Goal: Task Accomplishment & Management: Use online tool/utility

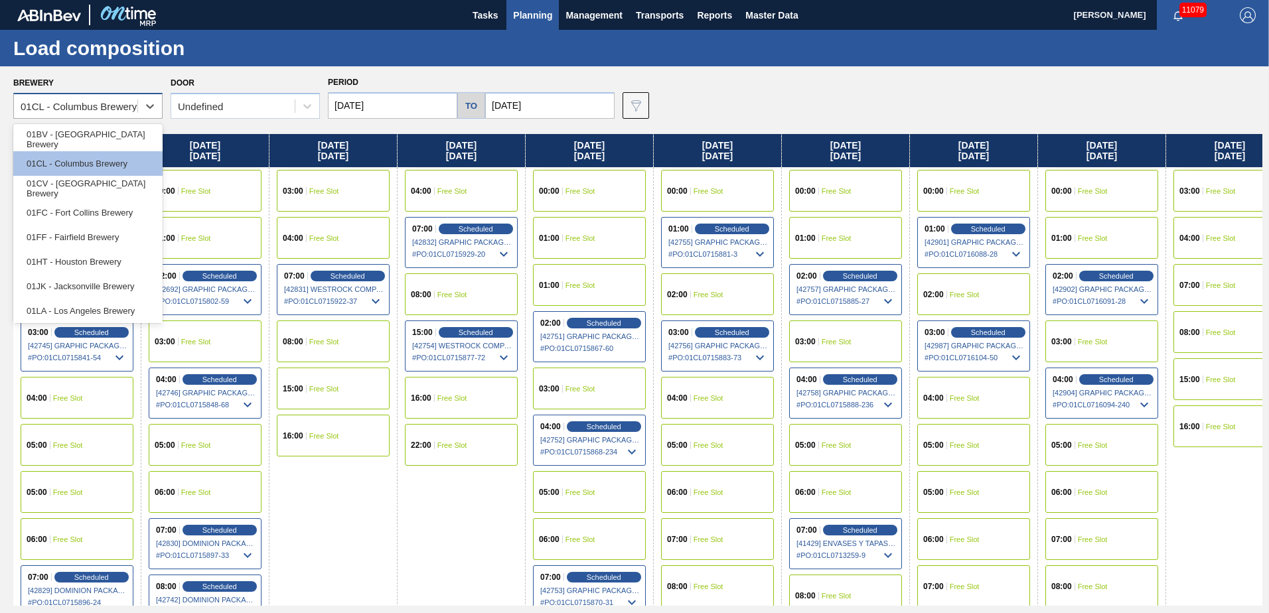
click at [113, 102] on div "01CL - Columbus Brewery" at bounding box center [79, 106] width 116 height 11
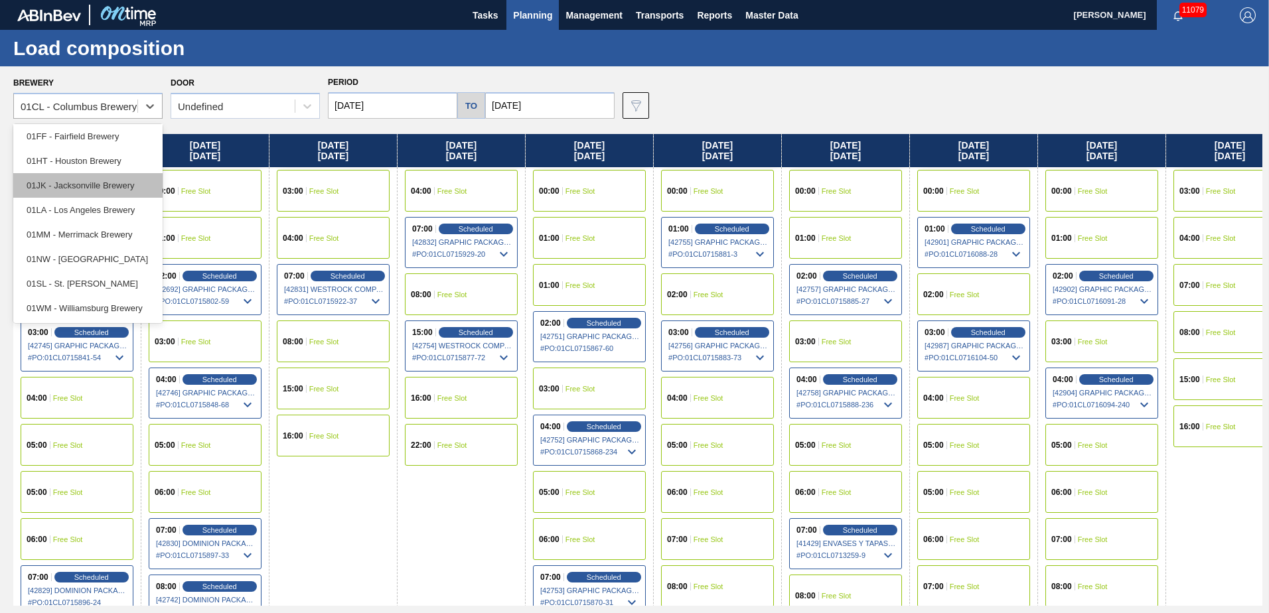
click at [72, 181] on div "01JK - Jacksonville Brewery" at bounding box center [87, 185] width 149 height 25
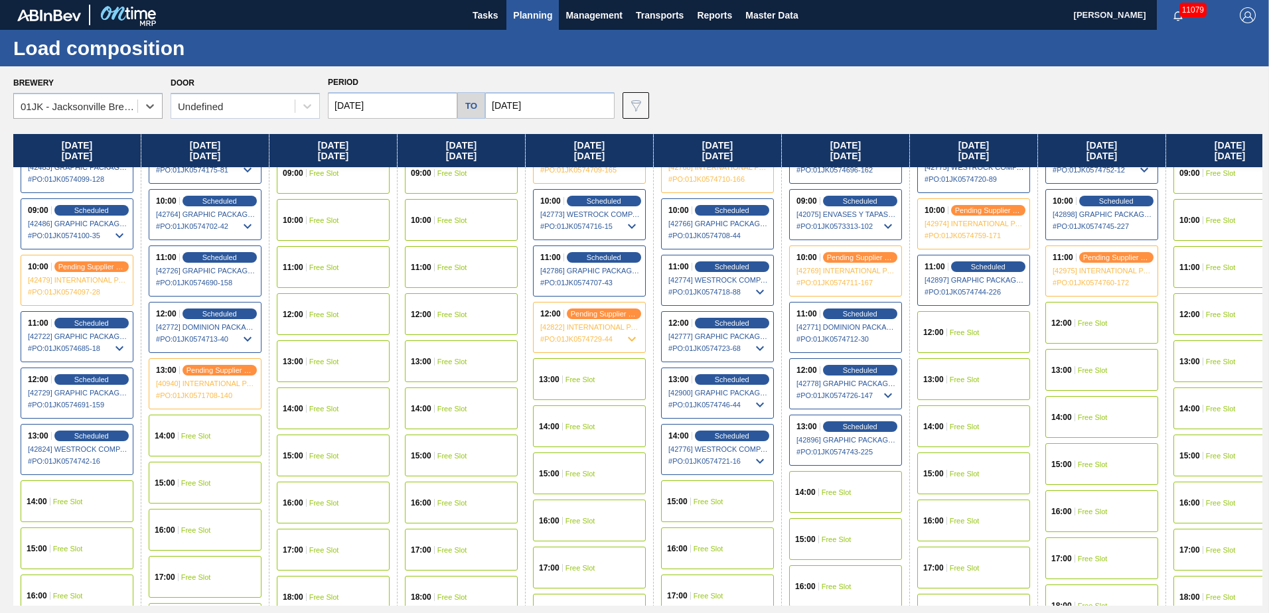
scroll to position [465, 0]
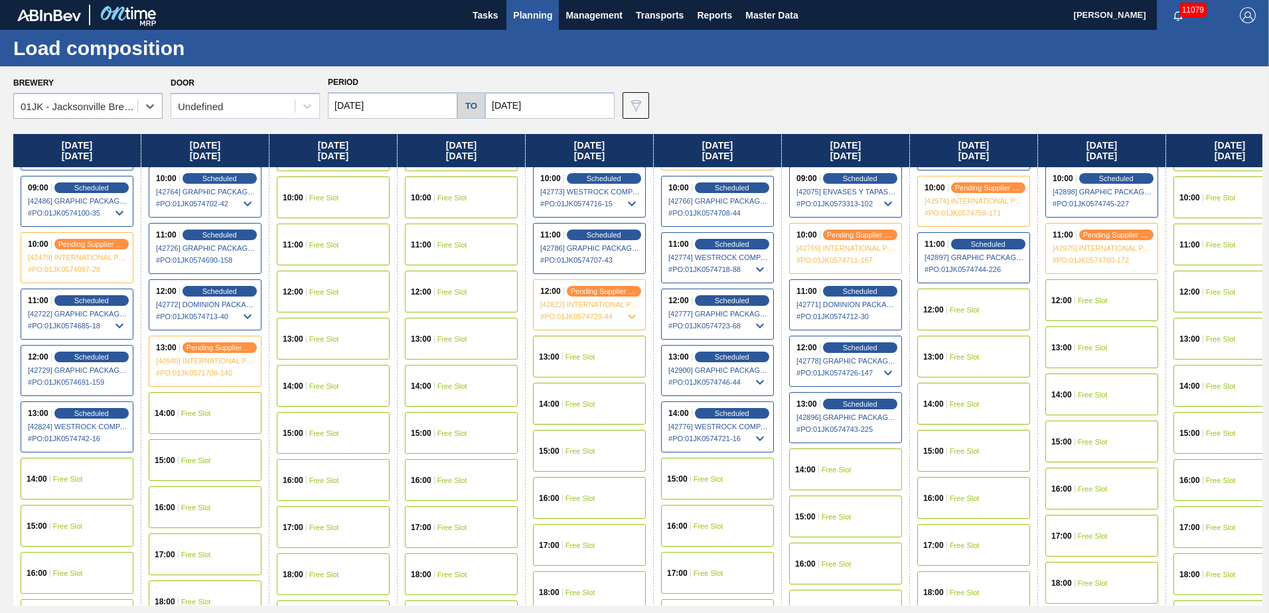
click at [691, 474] on div "15:00 Free Slot" at bounding box center [717, 479] width 113 height 42
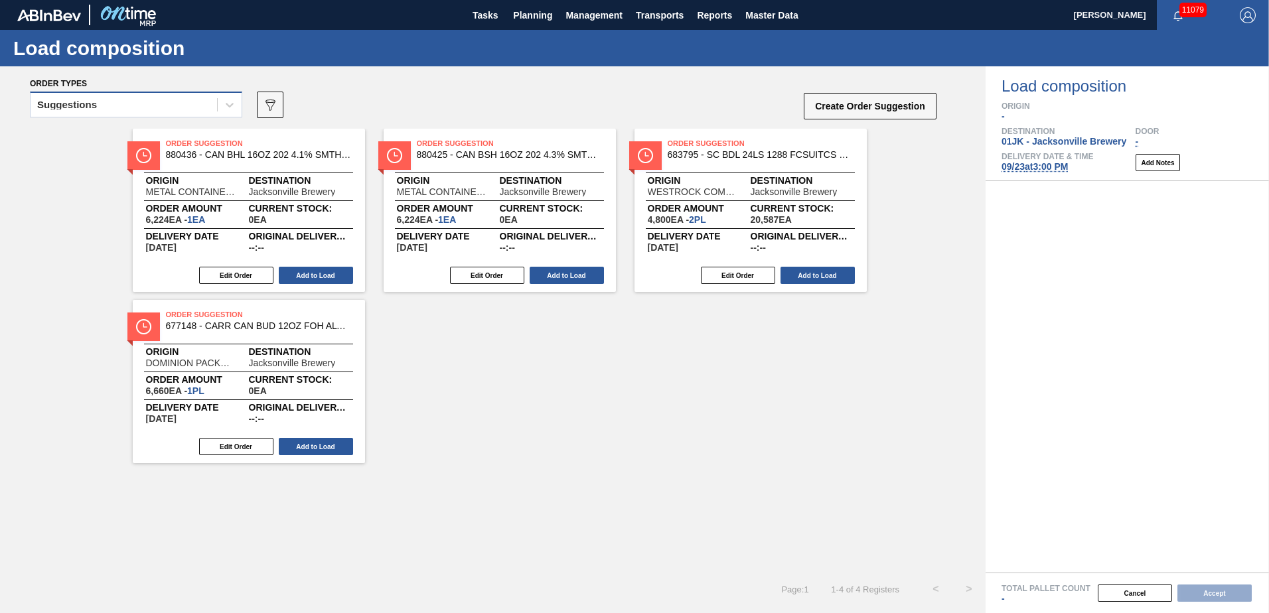
click at [115, 99] on div "Suggestions" at bounding box center [124, 105] width 186 height 19
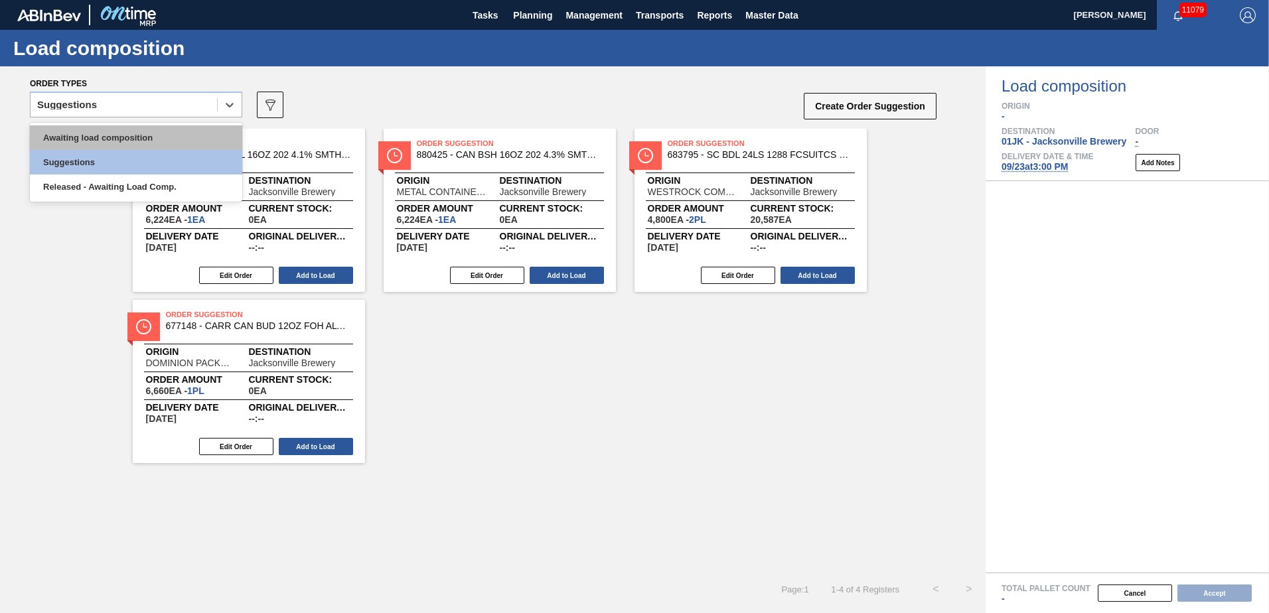
click at [120, 131] on div "Awaiting load composition" at bounding box center [136, 137] width 212 height 25
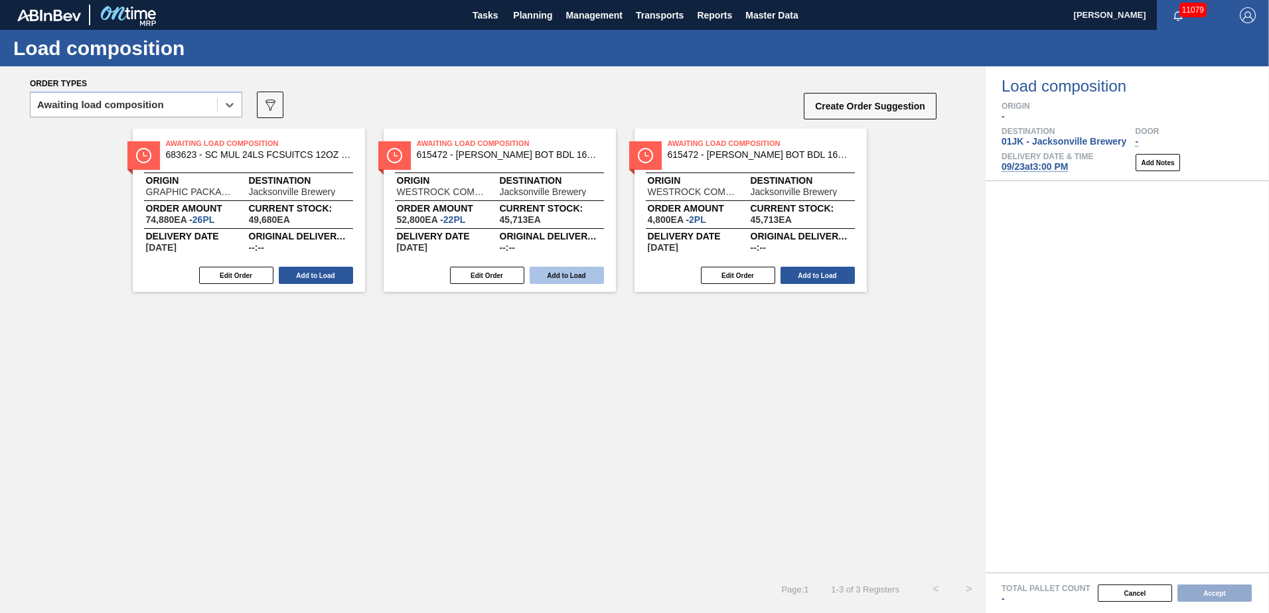
click at [573, 276] on button "Add to Load" at bounding box center [567, 275] width 74 height 17
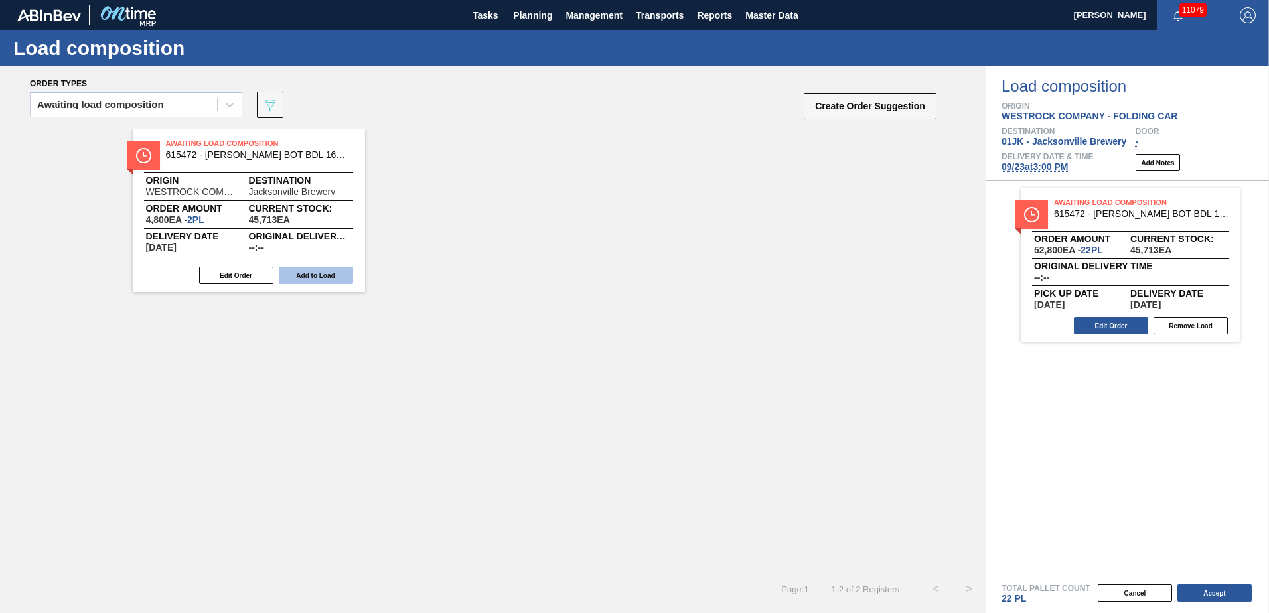
click at [332, 269] on button "Add to Load" at bounding box center [316, 275] width 74 height 17
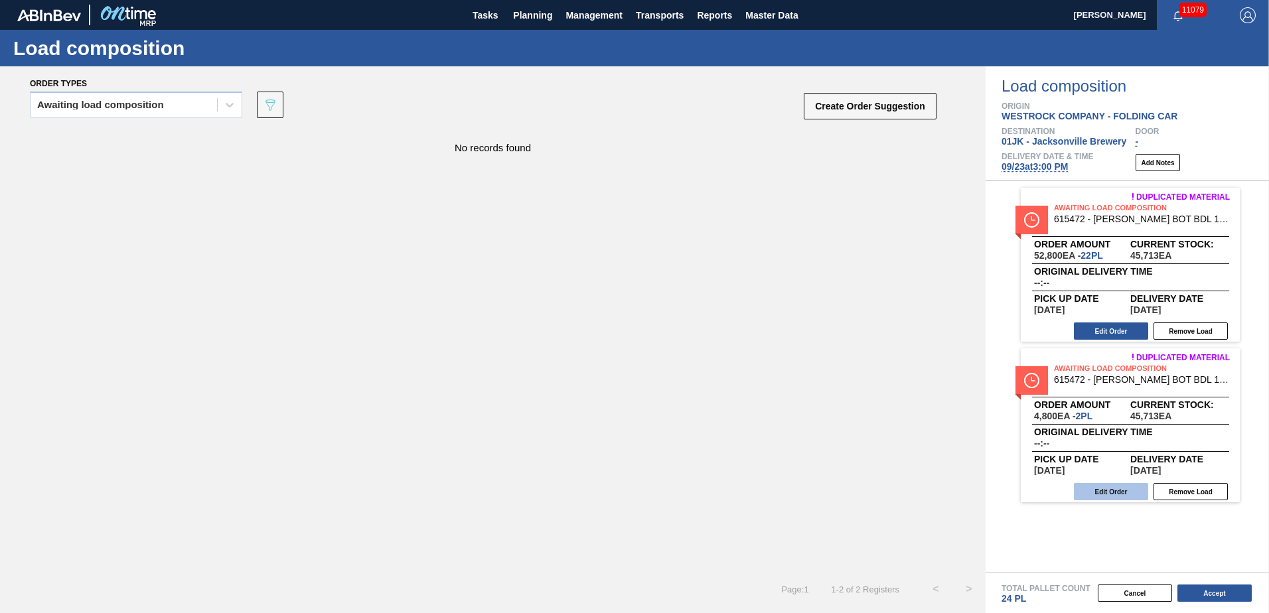
click at [1108, 494] on button "Edit Order" at bounding box center [1111, 491] width 74 height 17
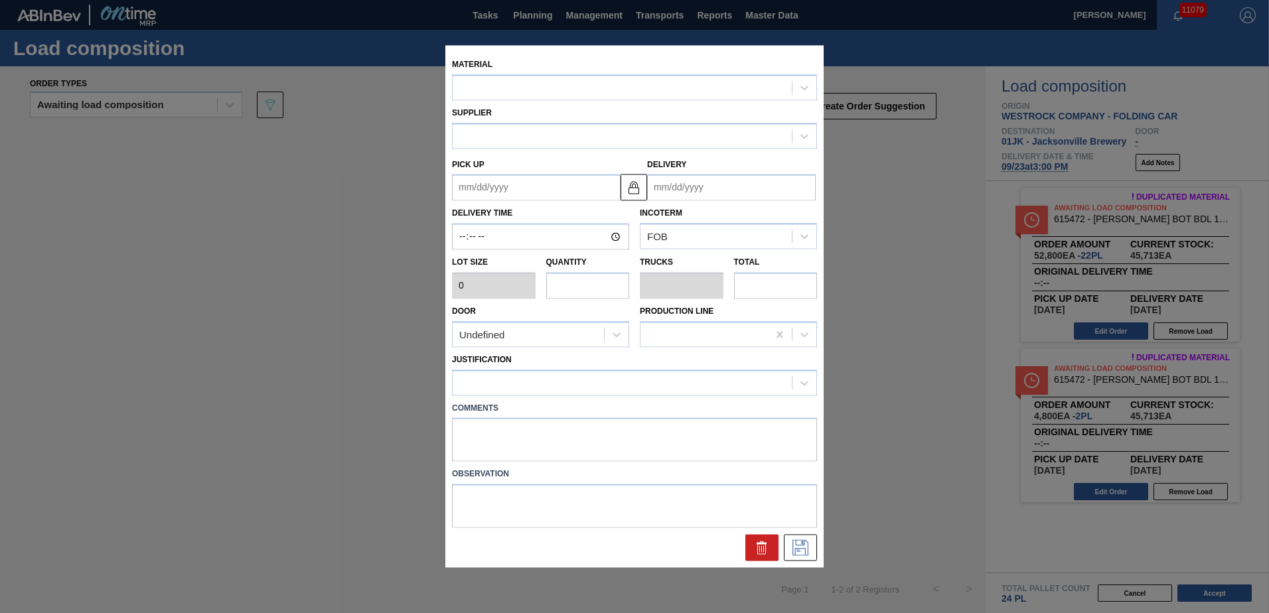
click at [585, 285] on input "text" at bounding box center [588, 285] width 84 height 27
type input "2,400"
type input "2"
type input "0.091"
type input "4,800"
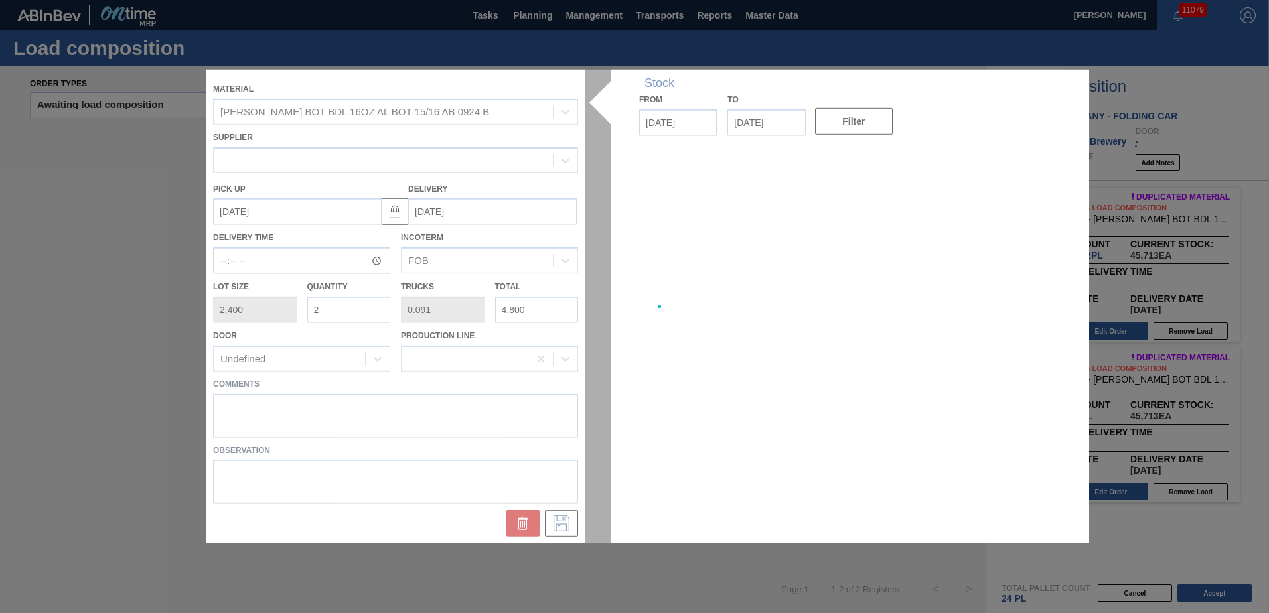
type up "[DATE]"
type input "[DATE]"
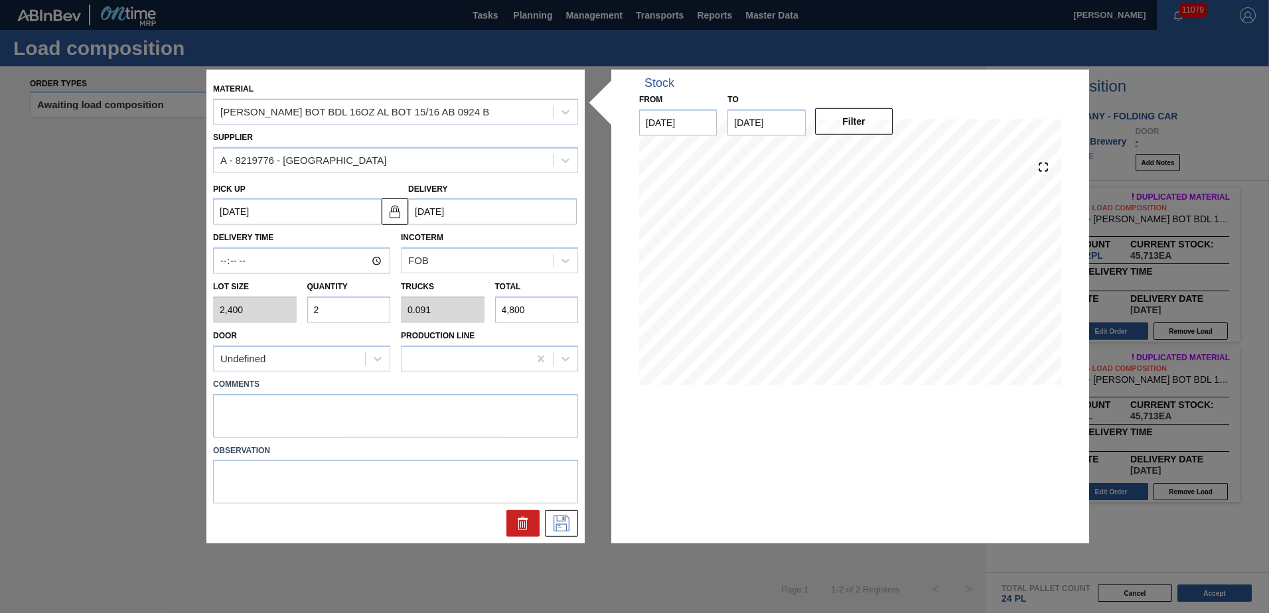
type input "0"
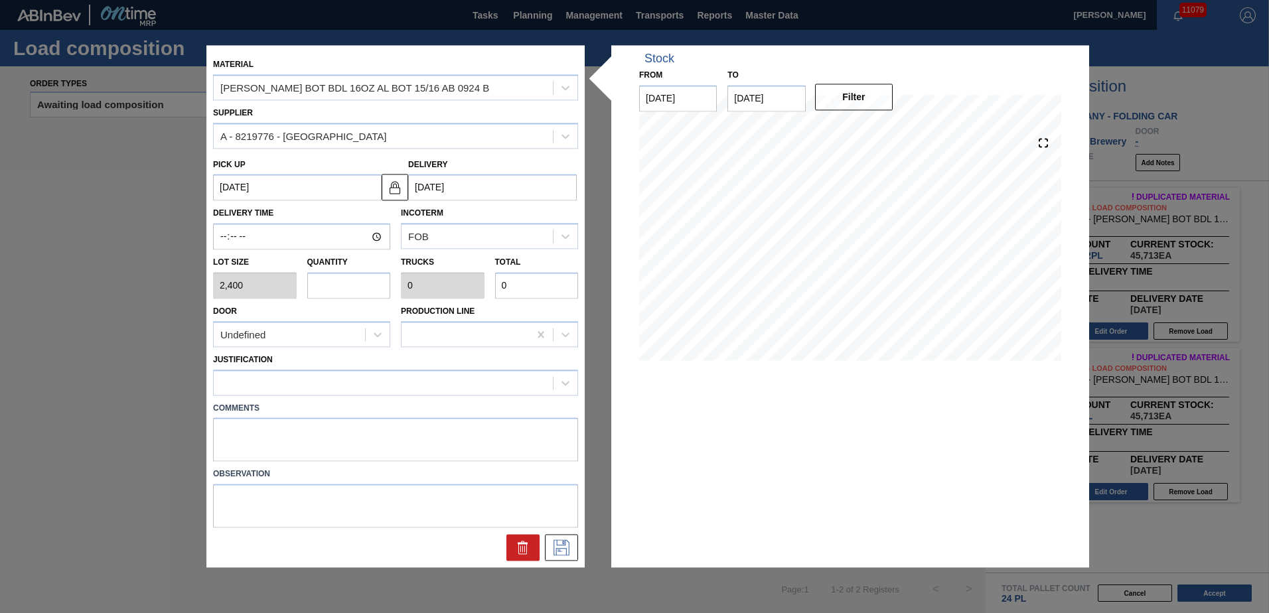
type input "4"
type input "0.182"
type input "9,600"
type input "4"
click at [329, 398] on div "Comments" at bounding box center [396, 429] width 376 height 66
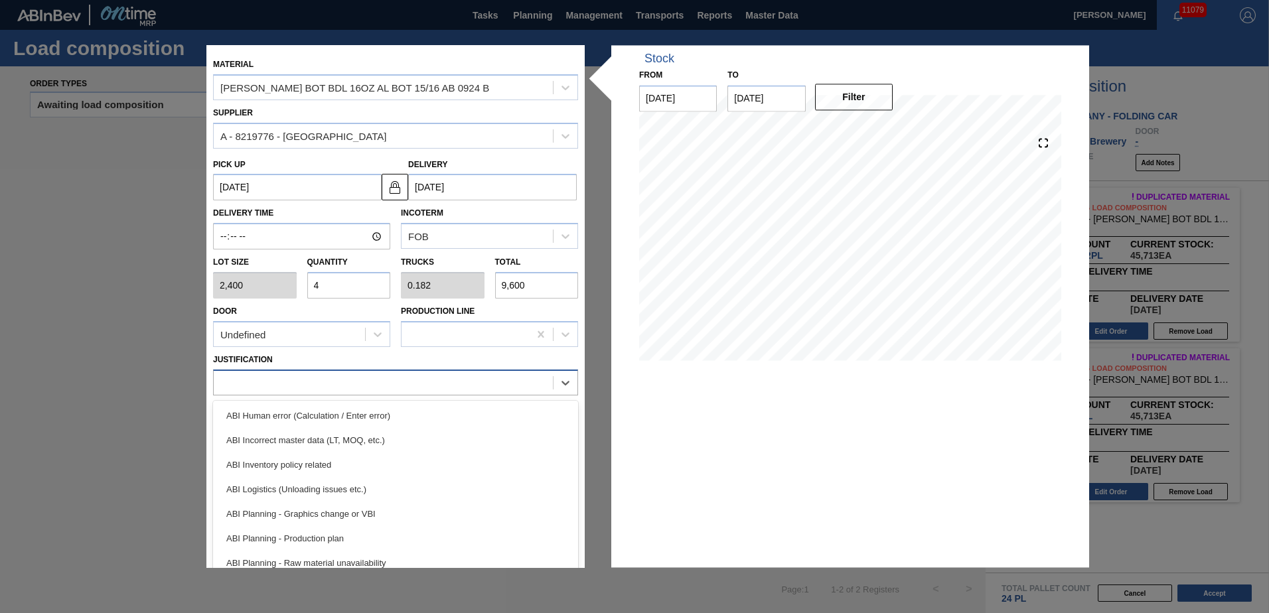
click at [329, 394] on div at bounding box center [395, 383] width 365 height 26
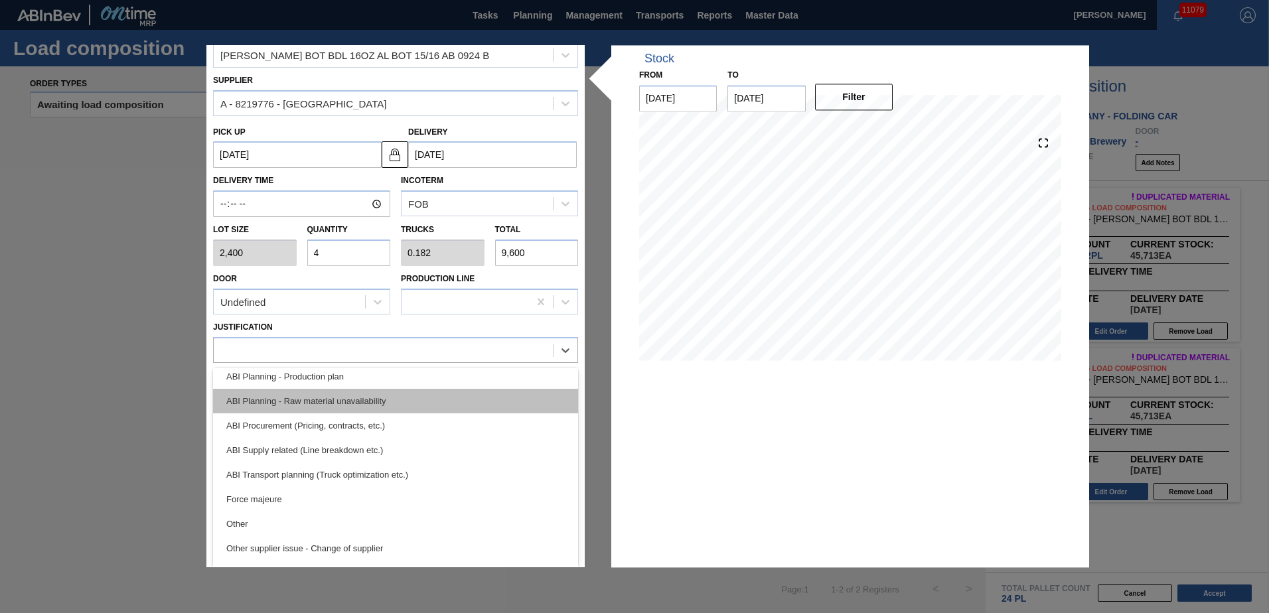
scroll to position [115, 0]
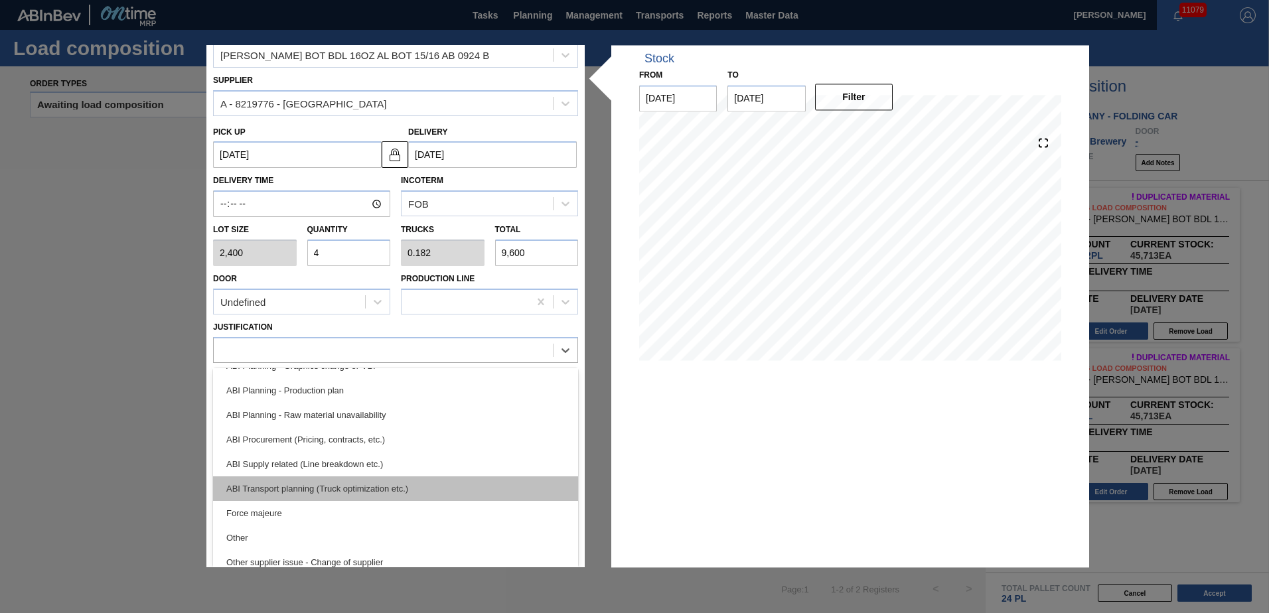
click at [349, 481] on div "ABI Transport planning (Truck optimization etc.)" at bounding box center [395, 488] width 365 height 25
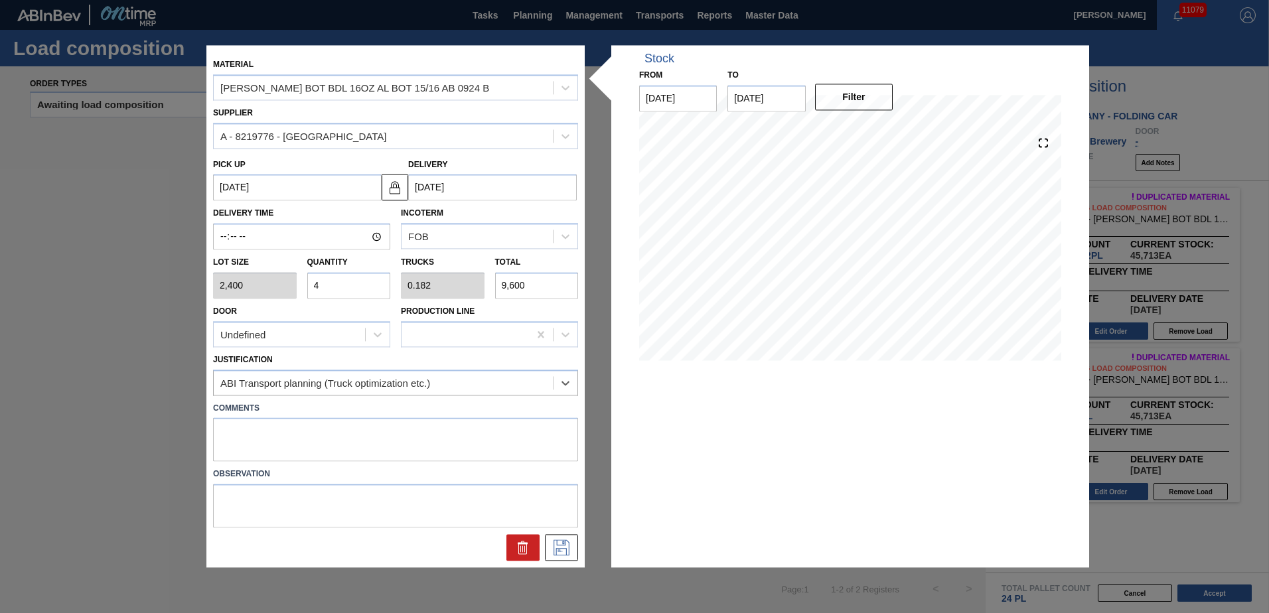
scroll to position [0, 0]
click at [348, 431] on textarea at bounding box center [395, 440] width 365 height 44
type textarea "DROP"
click at [558, 543] on icon at bounding box center [561, 548] width 21 height 16
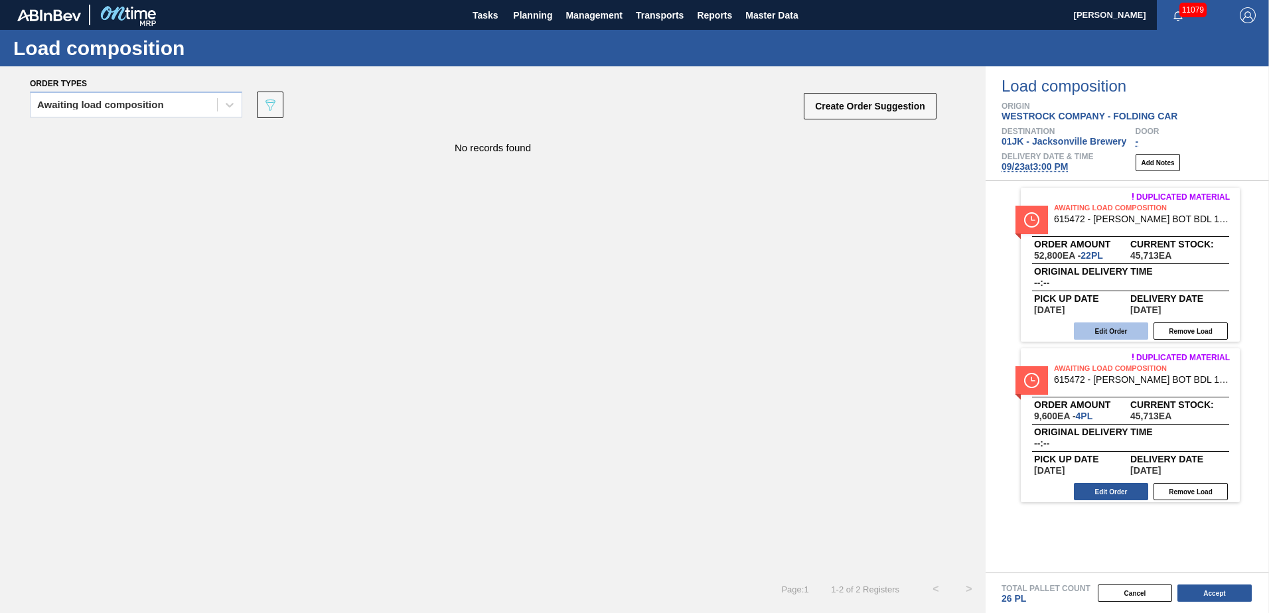
click at [1125, 338] on button "Edit Order" at bounding box center [1111, 331] width 74 height 17
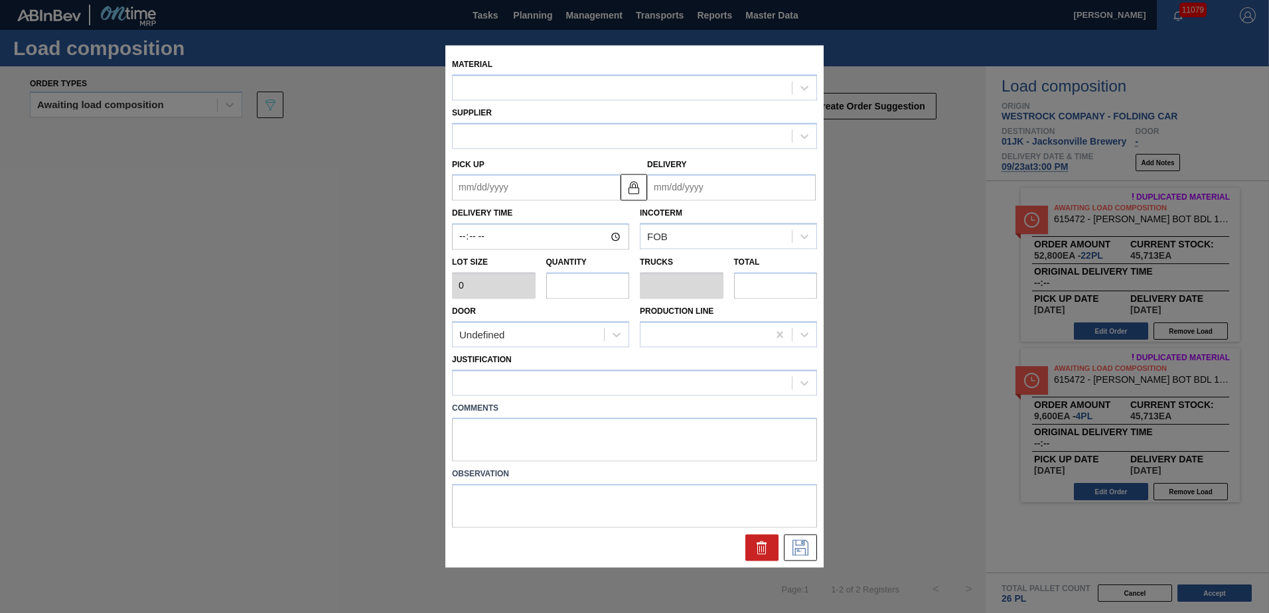
type input "2,400"
type input "22"
type input "1"
type input "52,800"
type up "[DATE]"
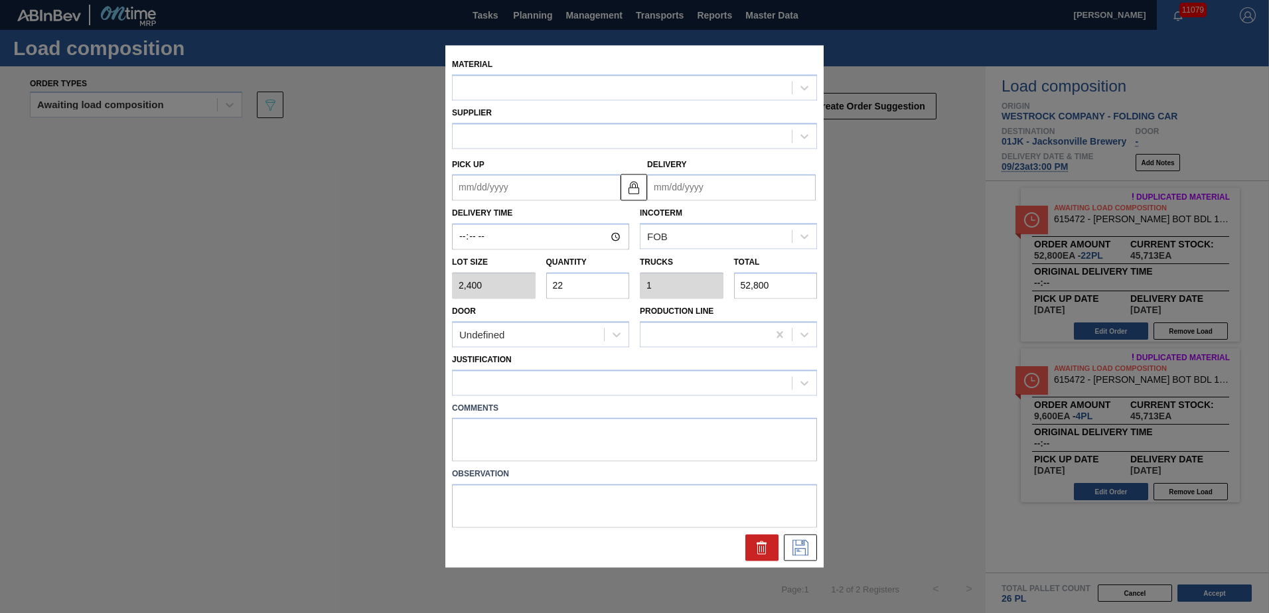
type input "[DATE]"
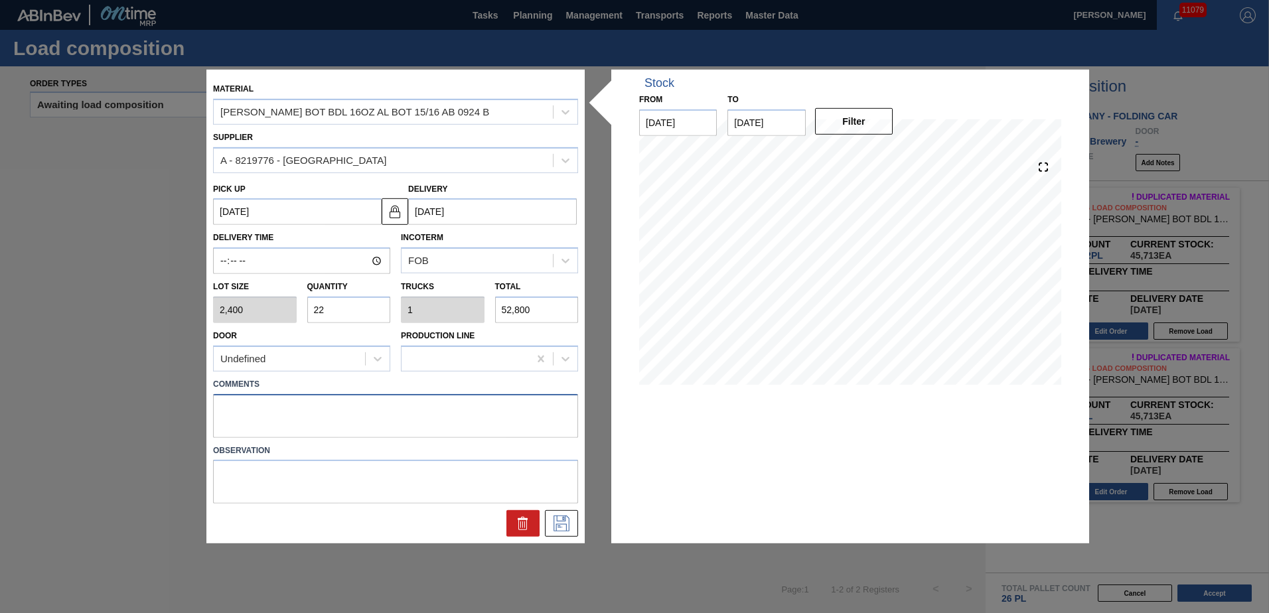
click at [366, 419] on textarea at bounding box center [395, 416] width 365 height 44
click at [279, 424] on textarea at bounding box center [395, 416] width 365 height 44
type textarea "DROP"
click at [557, 530] on icon at bounding box center [561, 524] width 21 height 16
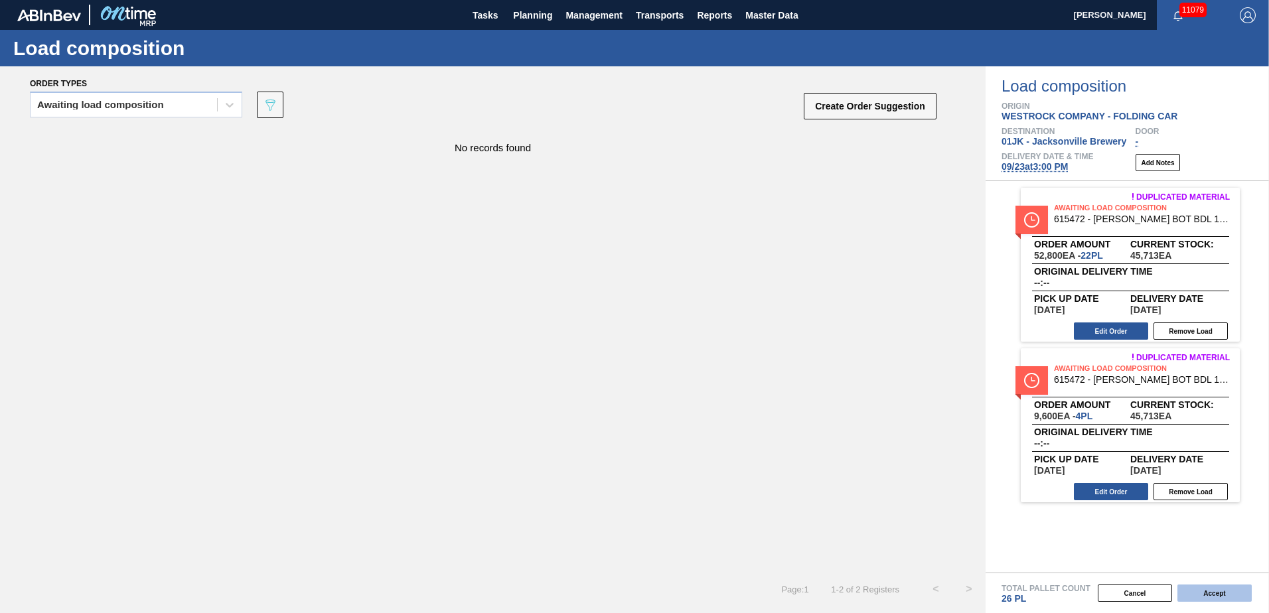
click at [1195, 597] on button "Accept" at bounding box center [1214, 593] width 74 height 17
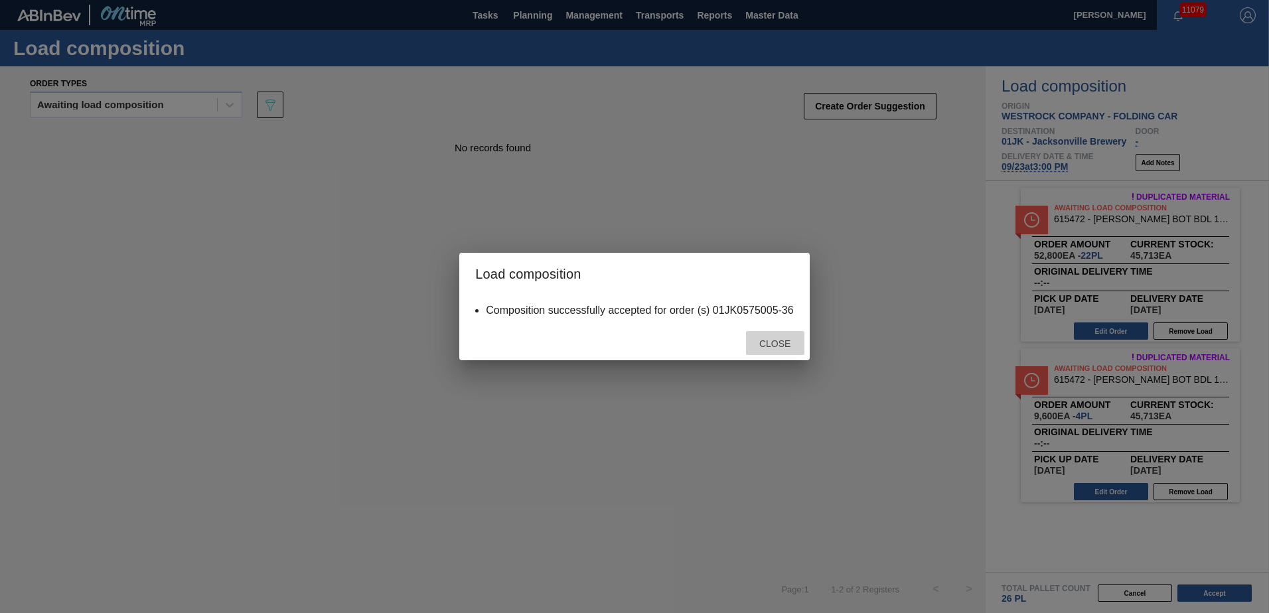
click at [800, 348] on span "Close" at bounding box center [775, 343] width 52 height 11
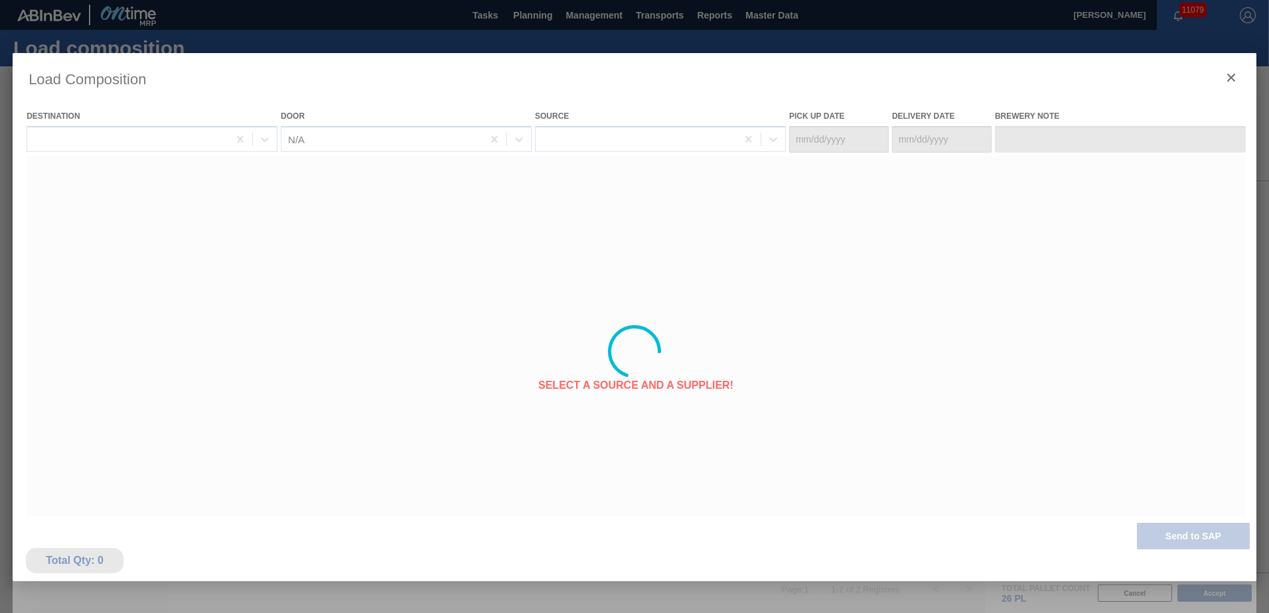
type Date "[DATE]"
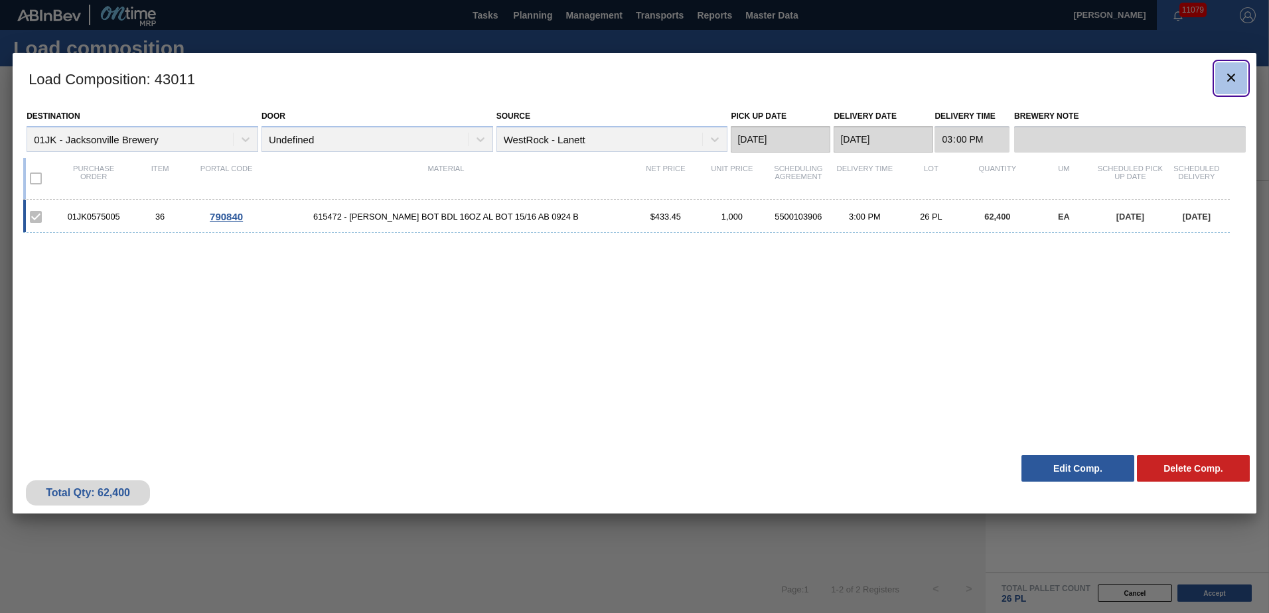
click at [1228, 76] on icon "botão de ícone" at bounding box center [1231, 78] width 16 height 16
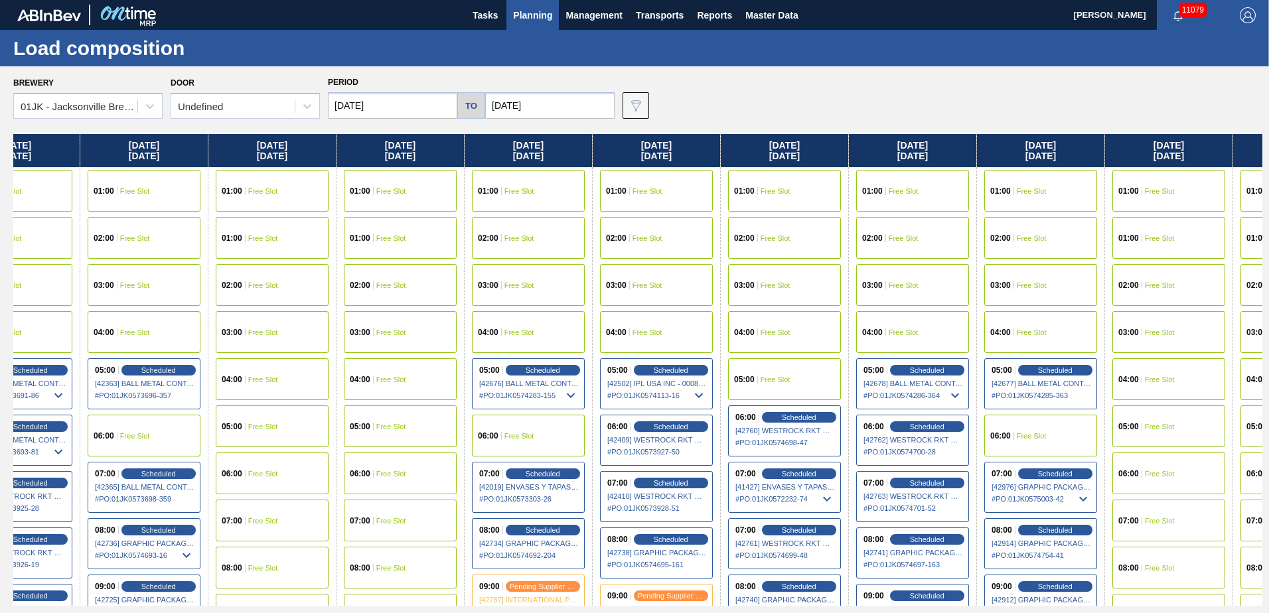
drag, startPoint x: 898, startPoint y: 246, endPoint x: 824, endPoint y: 252, distance: 74.6
click at [826, 252] on div "[DATE] 01:00 Free Slot 02:00 Free Slot 03:00 Free Slot 04:00 Free Slot 05:00 Sc…" at bounding box center [637, 370] width 1249 height 472
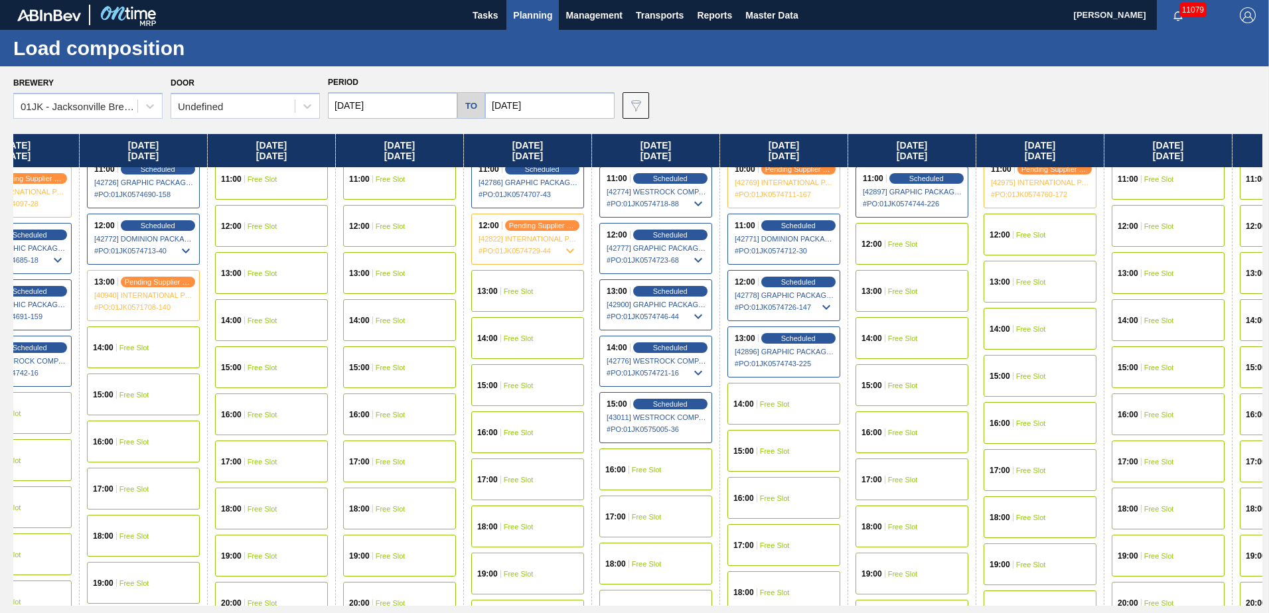
scroll to position [664, 62]
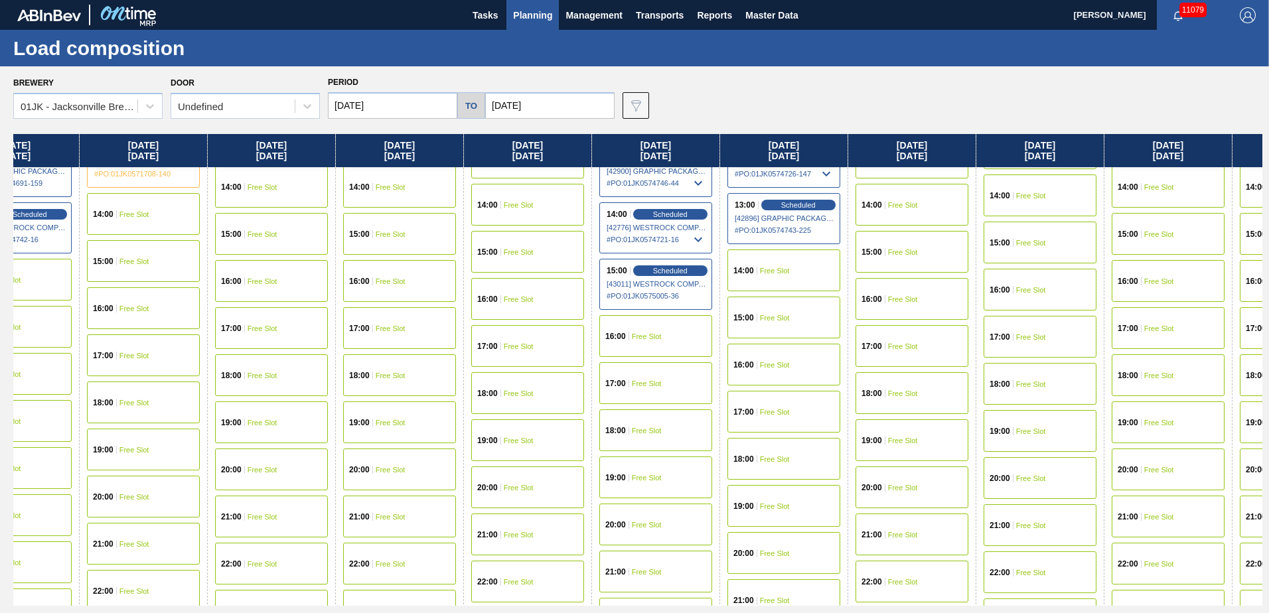
click at [798, 276] on div "14:00 Free Slot" at bounding box center [783, 271] width 113 height 42
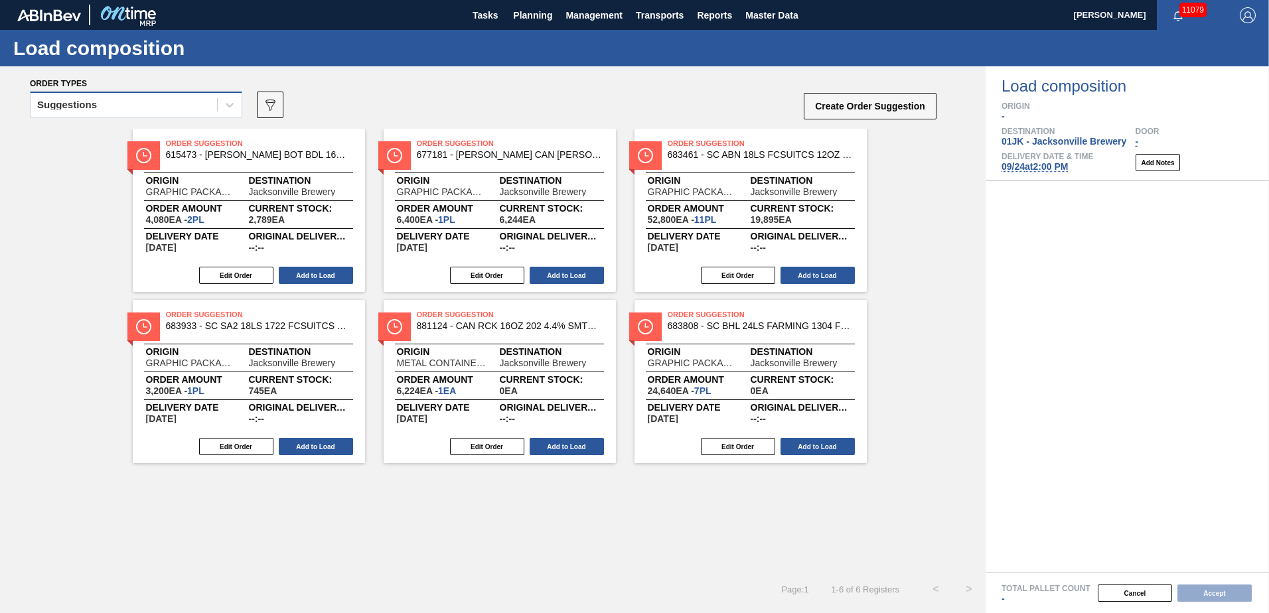
click at [84, 98] on div "Suggestions" at bounding box center [124, 105] width 186 height 19
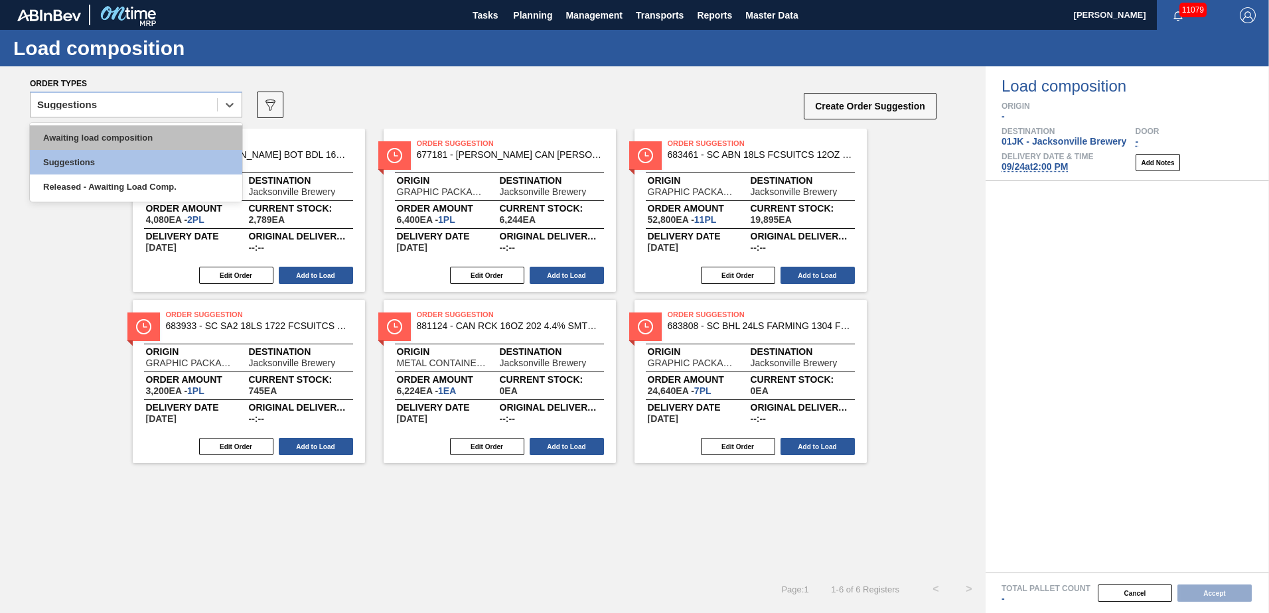
click at [95, 141] on div "Awaiting load composition" at bounding box center [136, 137] width 212 height 25
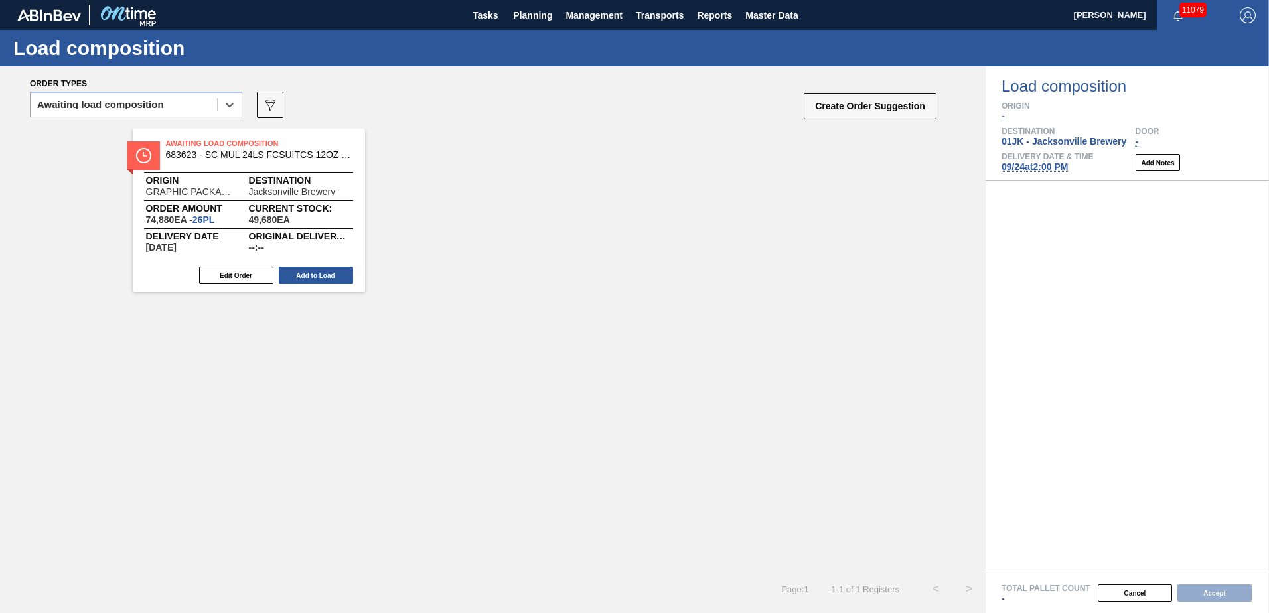
click at [293, 264] on div "Awaiting Load Composition 683623 - SC MUL 24LS FCSUITCS 12OZ SLEEK AQUEOUS Orig…" at bounding box center [249, 210] width 232 height 163
click at [297, 266] on div "Edit Order Add to Load" at bounding box center [244, 275] width 222 height 20
click at [306, 276] on button "Add to Load" at bounding box center [316, 275] width 74 height 17
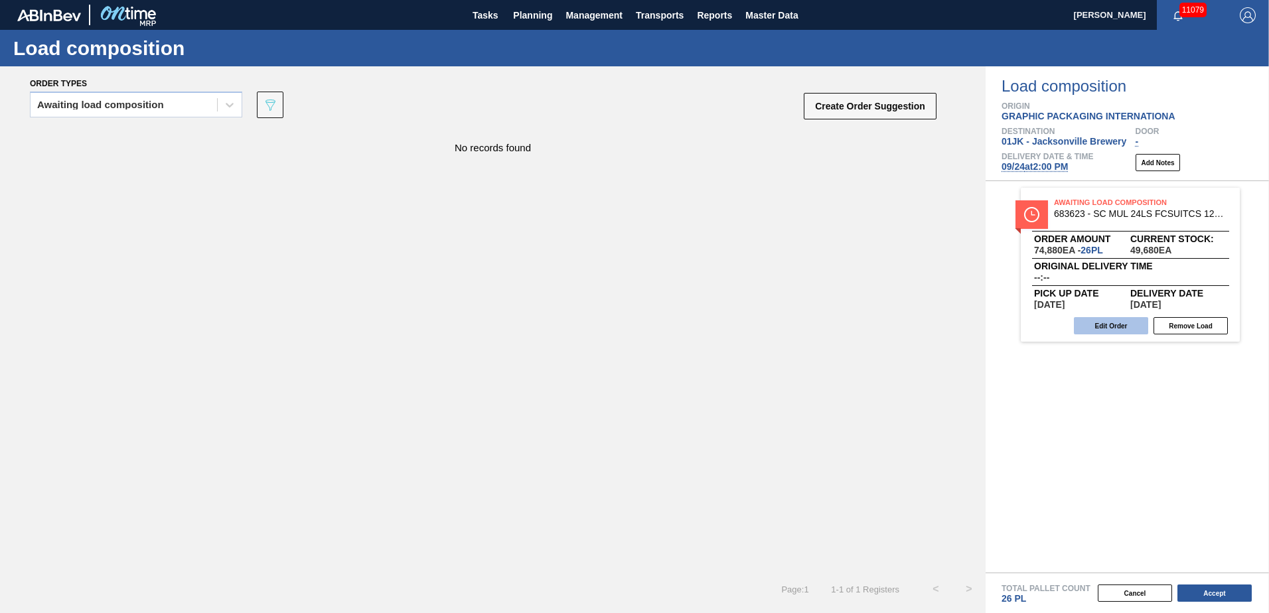
click at [1092, 329] on button "Edit Order" at bounding box center [1111, 325] width 74 height 17
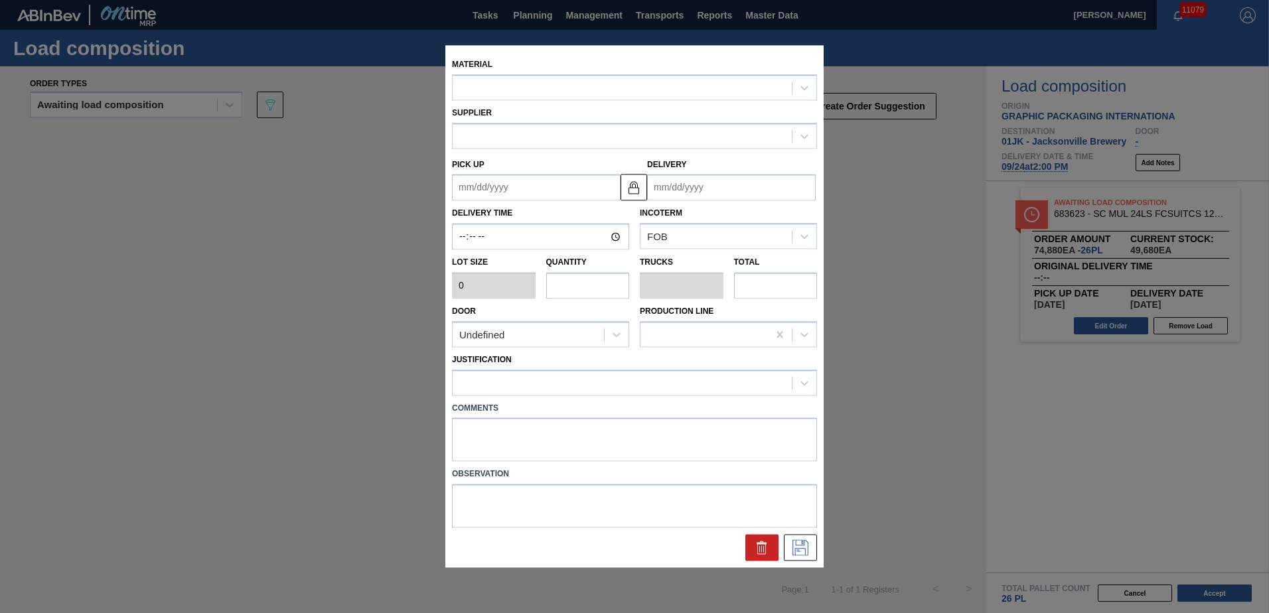
type input "2,880"
type input "26"
type input "1"
type input "74,880"
type up "[DATE]"
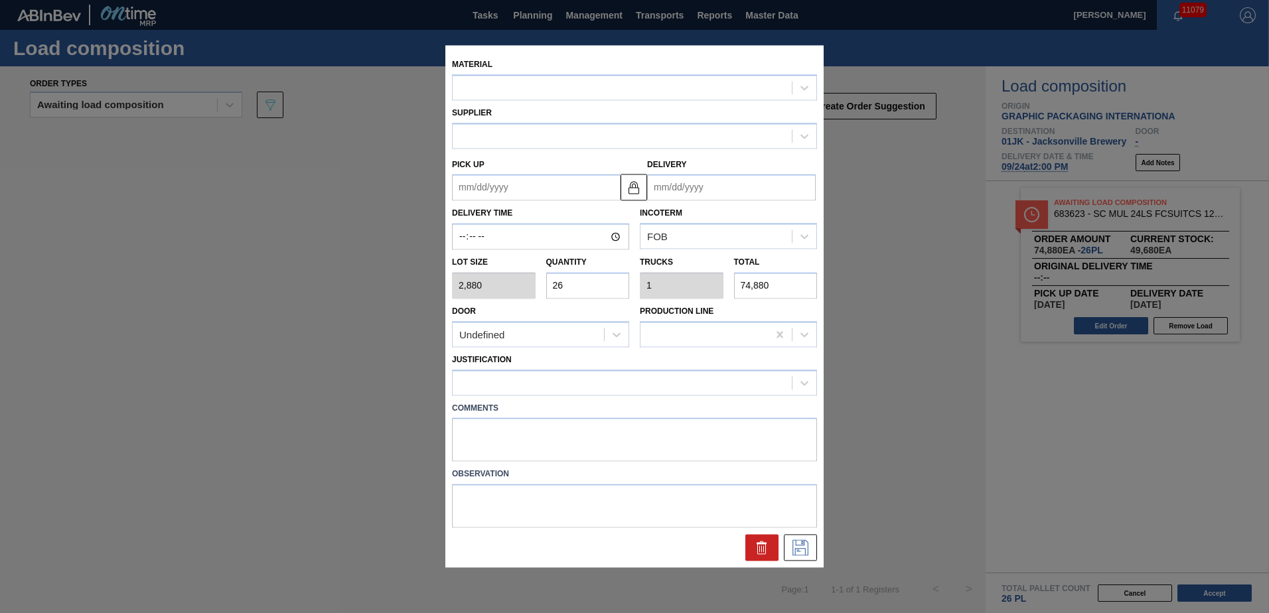
type input "[DATE]"
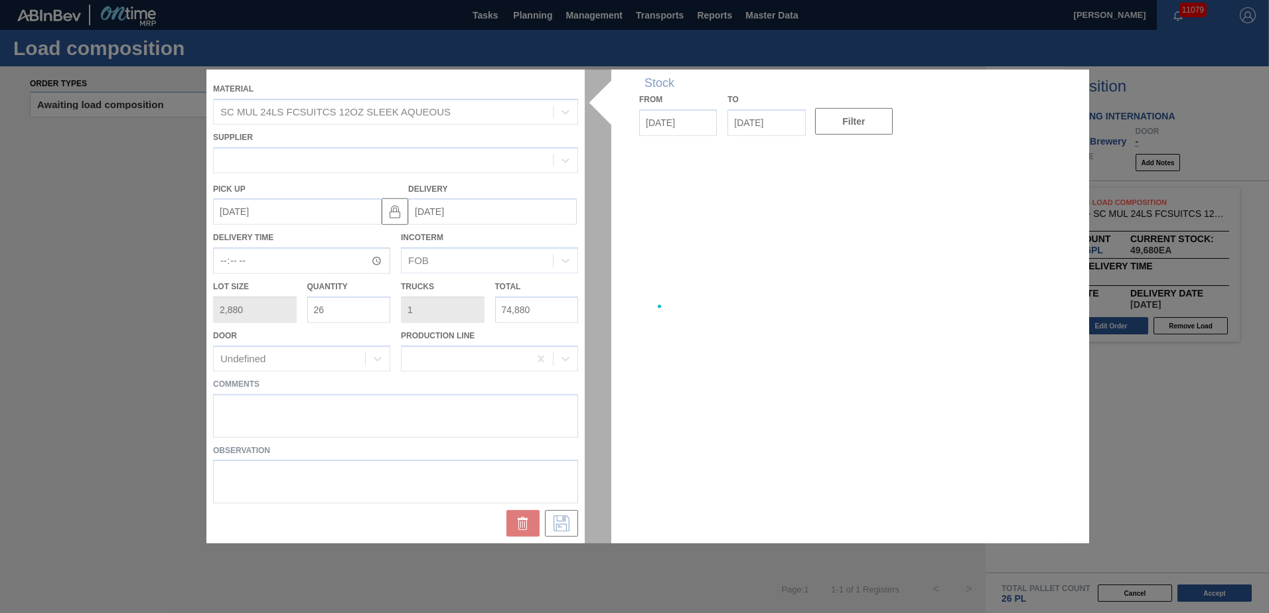
drag, startPoint x: 803, startPoint y: 426, endPoint x: 763, endPoint y: 441, distance: 42.4
click at [765, 441] on div at bounding box center [634, 307] width 856 height 474
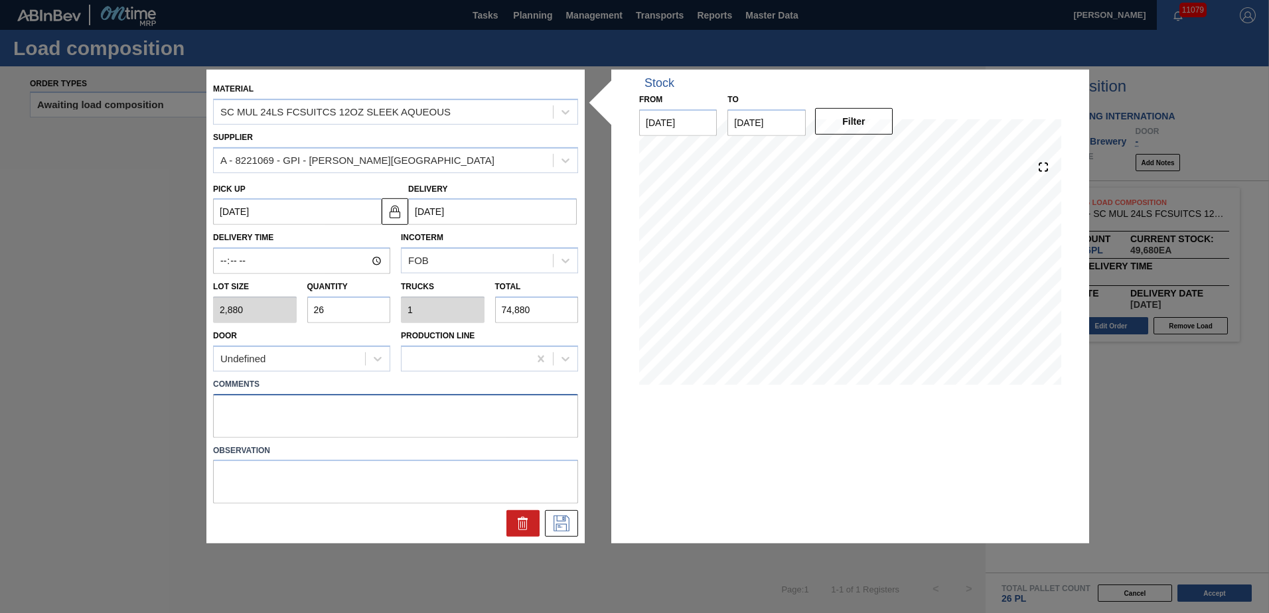
click at [512, 427] on textarea at bounding box center [395, 416] width 365 height 44
type textarea "DROP"
click at [575, 526] on button at bounding box center [561, 523] width 33 height 27
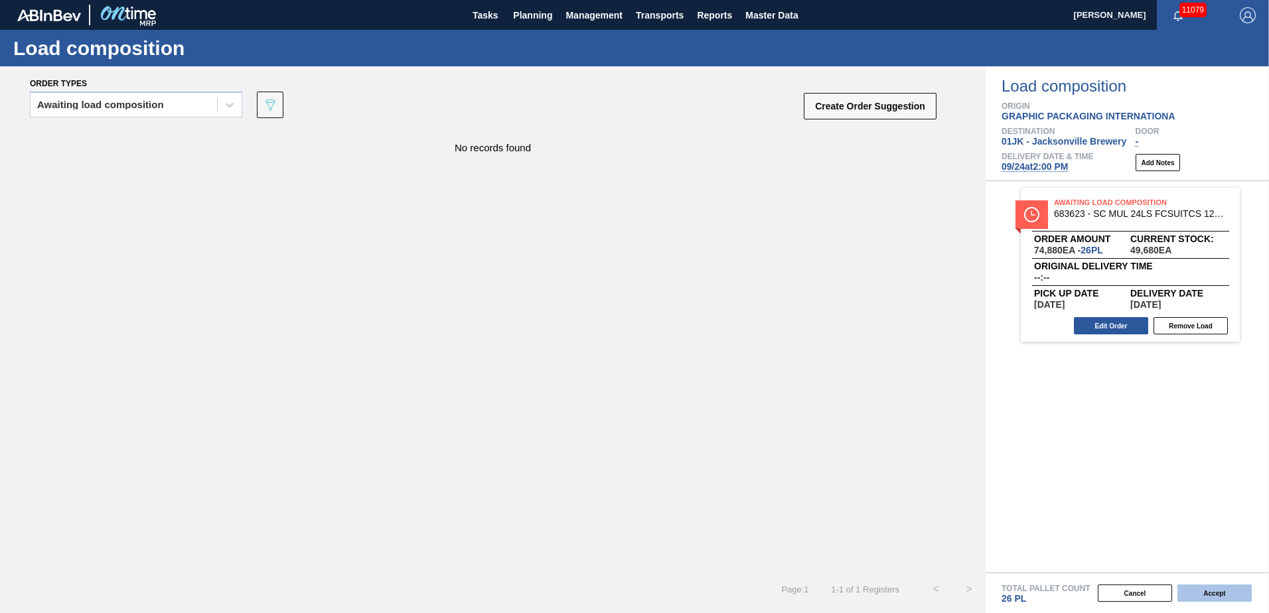
click at [1216, 586] on button "Accept" at bounding box center [1214, 593] width 74 height 17
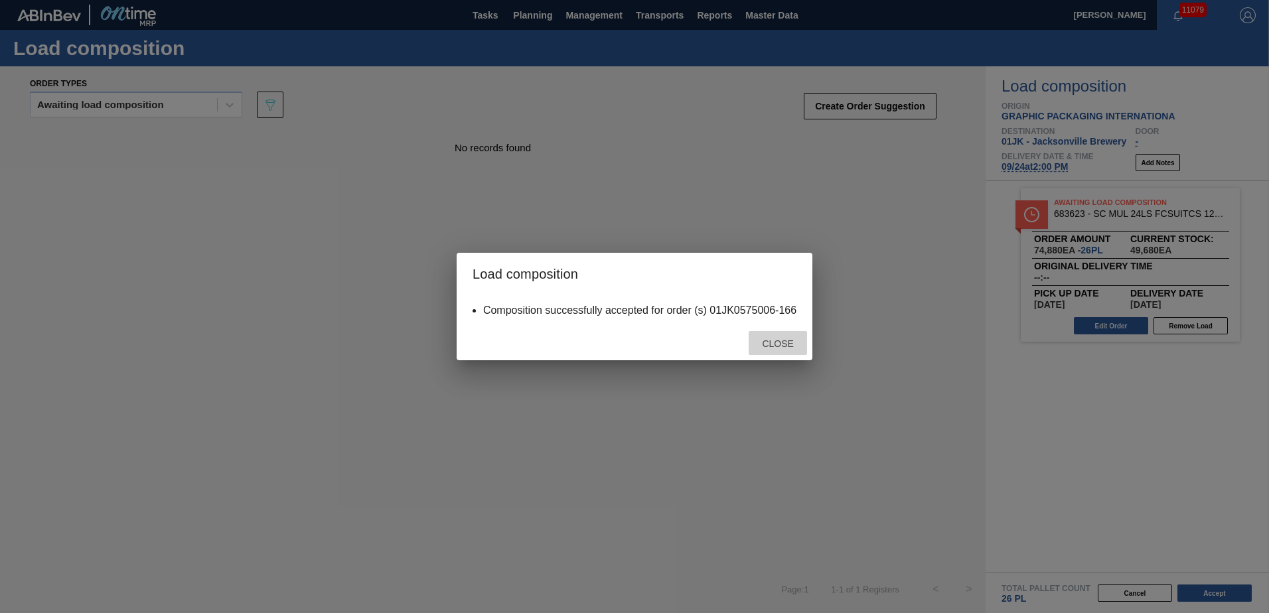
click at [776, 347] on span "Close" at bounding box center [777, 343] width 52 height 11
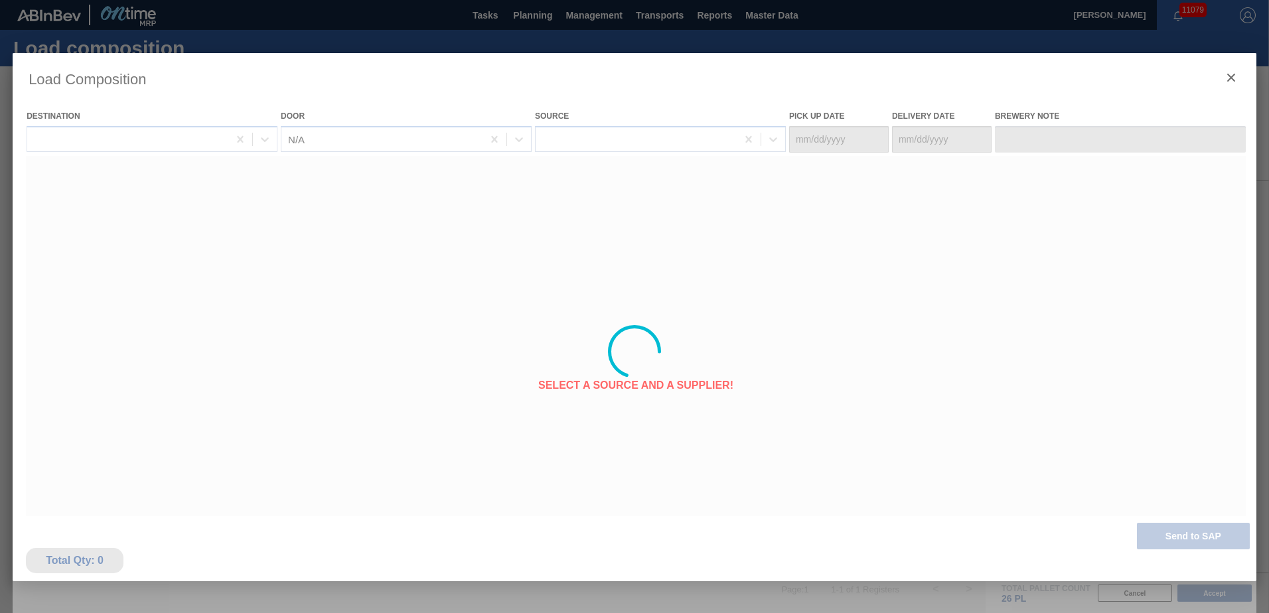
type Date "[DATE]"
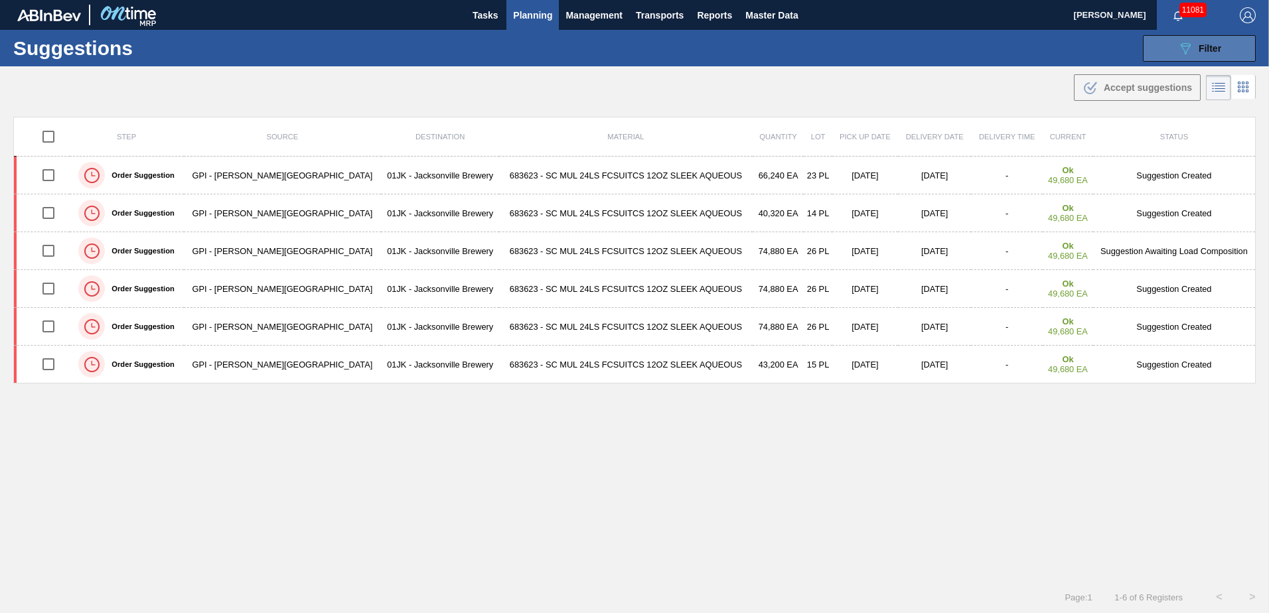
click at [1171, 52] on button "089F7B8B-B2A5-4AFE-B5C0-19BA573D28AC Filter" at bounding box center [1199, 48] width 113 height 27
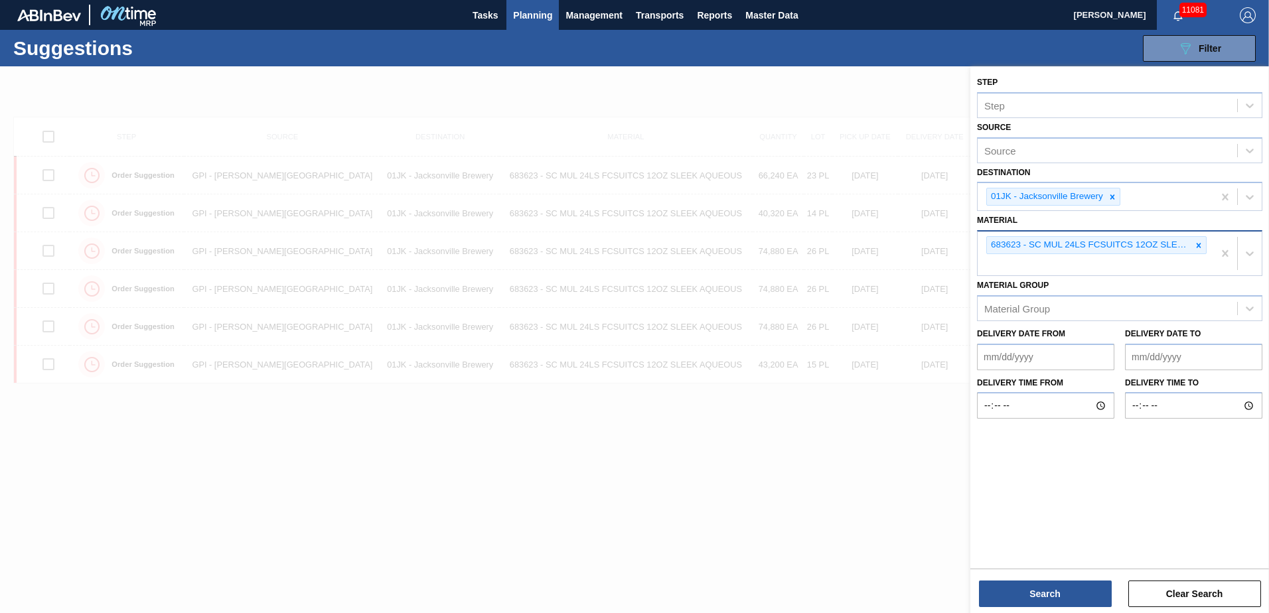
click at [1079, 267] on div "683623 - SC MUL 24LS FCSUITCS 12OZ SLEEK AQUEOUS" at bounding box center [1096, 254] width 236 height 44
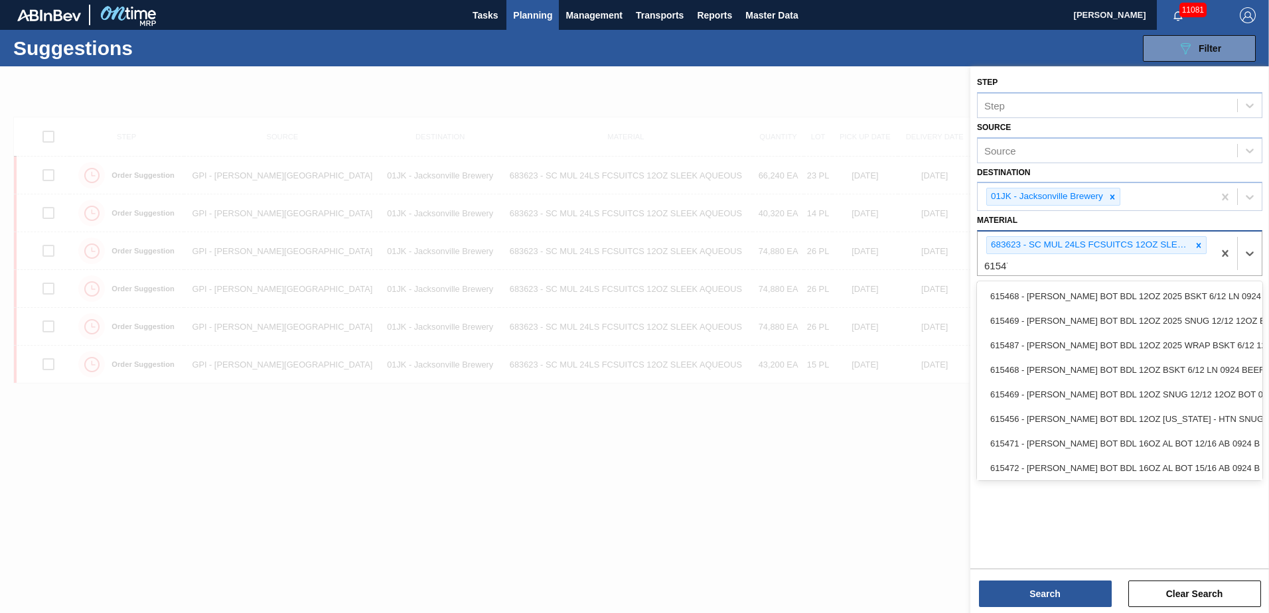
type input "615472"
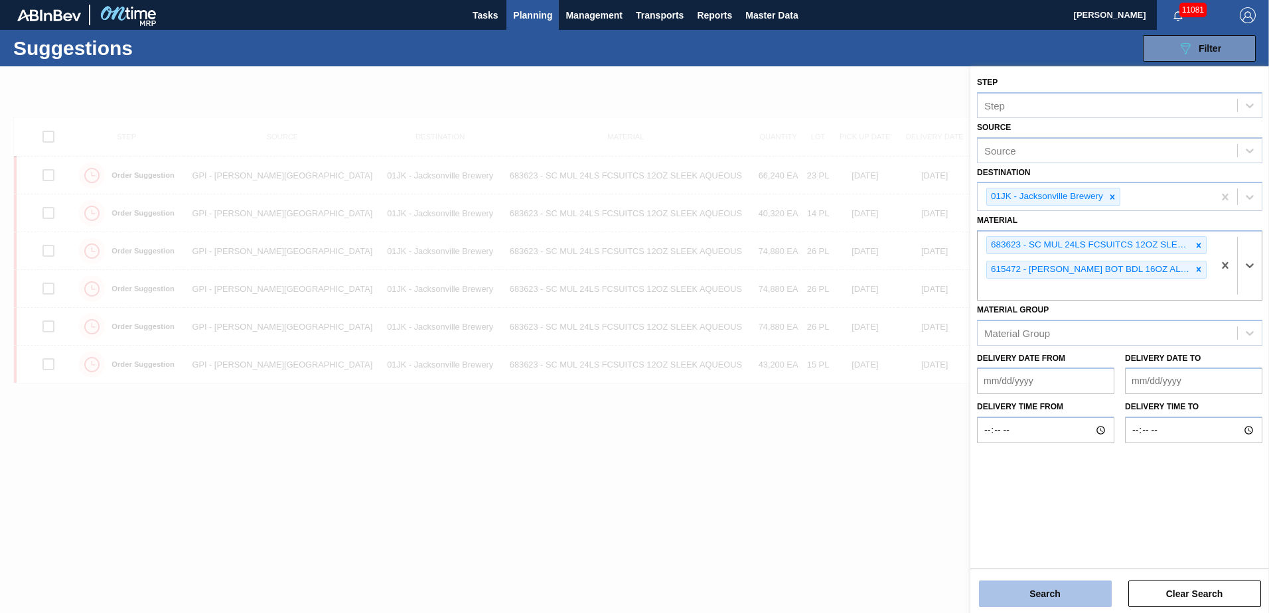
click at [1038, 602] on button "Search" at bounding box center [1045, 594] width 133 height 27
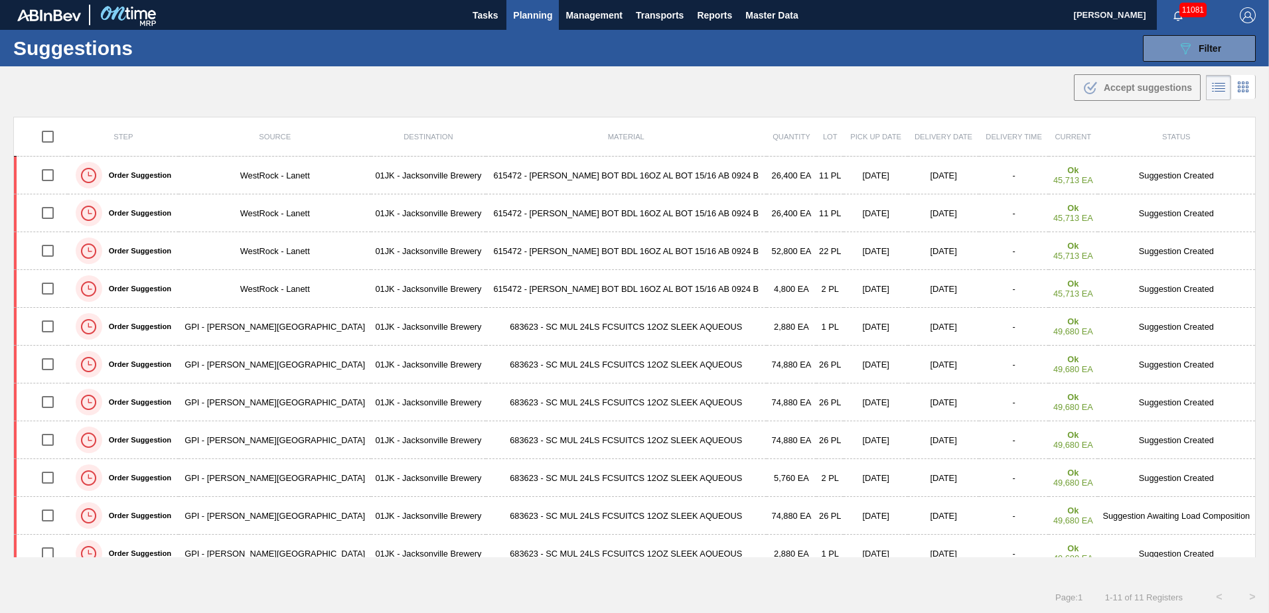
click at [818, 87] on div ".b{fill:var(--color-action-default)} Accept suggestions" at bounding box center [634, 84] width 1269 height 37
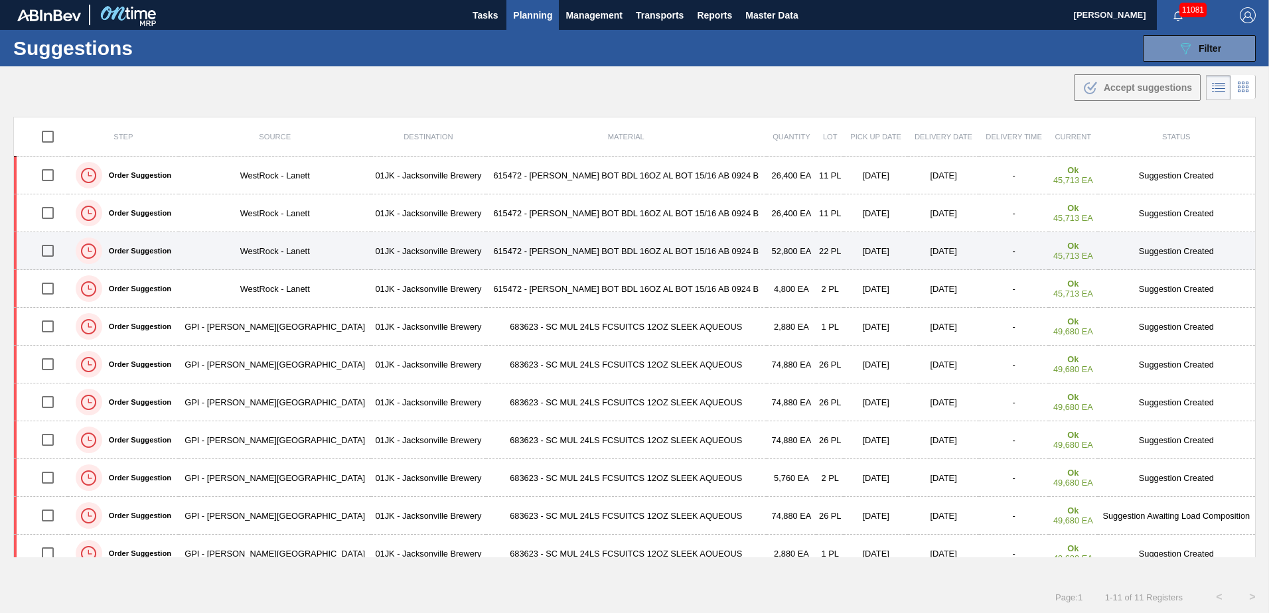
click at [51, 255] on input "checkbox" at bounding box center [48, 251] width 28 height 28
checkbox input "true"
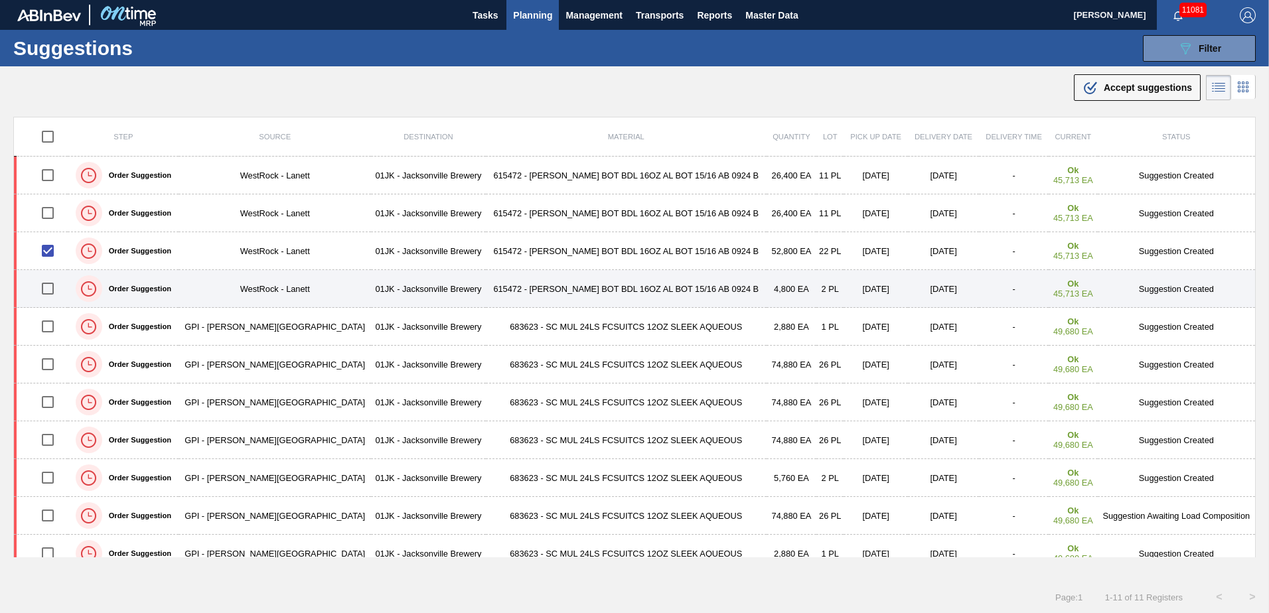
click at [58, 285] on input "checkbox" at bounding box center [48, 289] width 28 height 28
checkbox input "true"
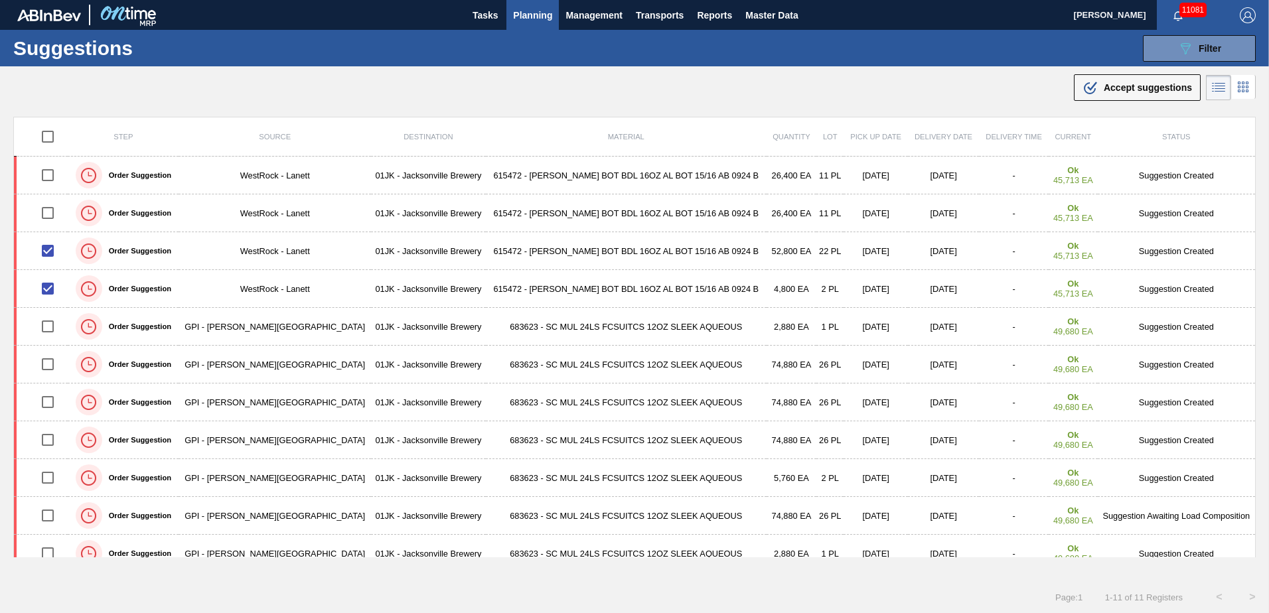
click at [1124, 84] on span "Accept suggestions" at bounding box center [1148, 87] width 88 height 11
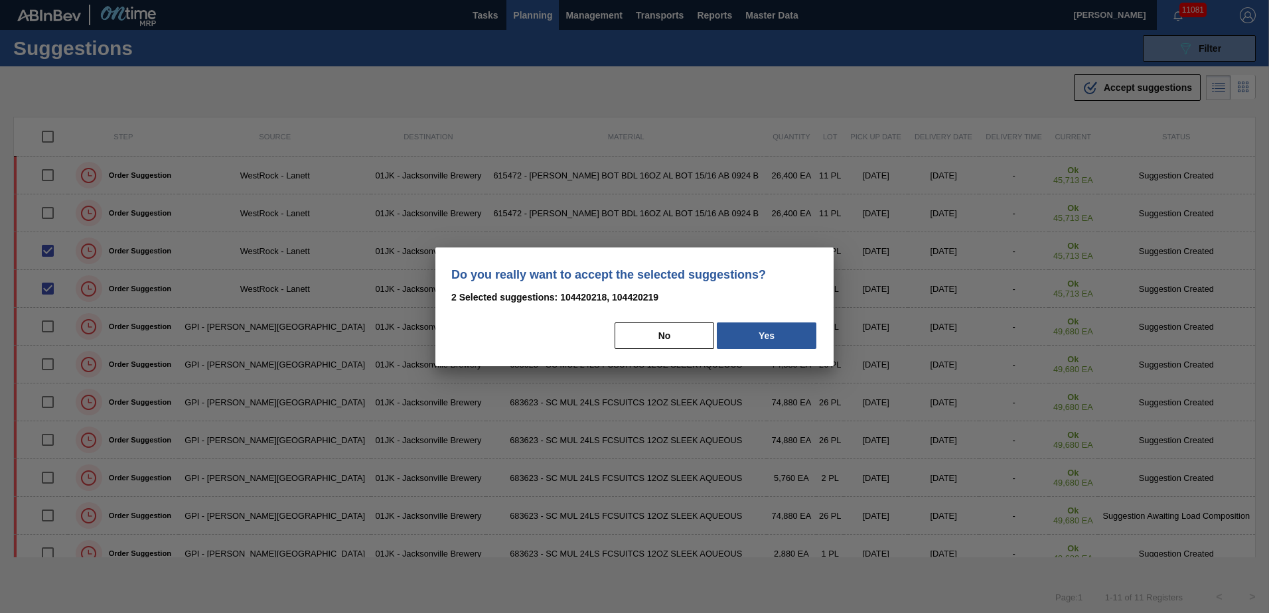
click at [759, 329] on button "Yes" at bounding box center [767, 336] width 100 height 27
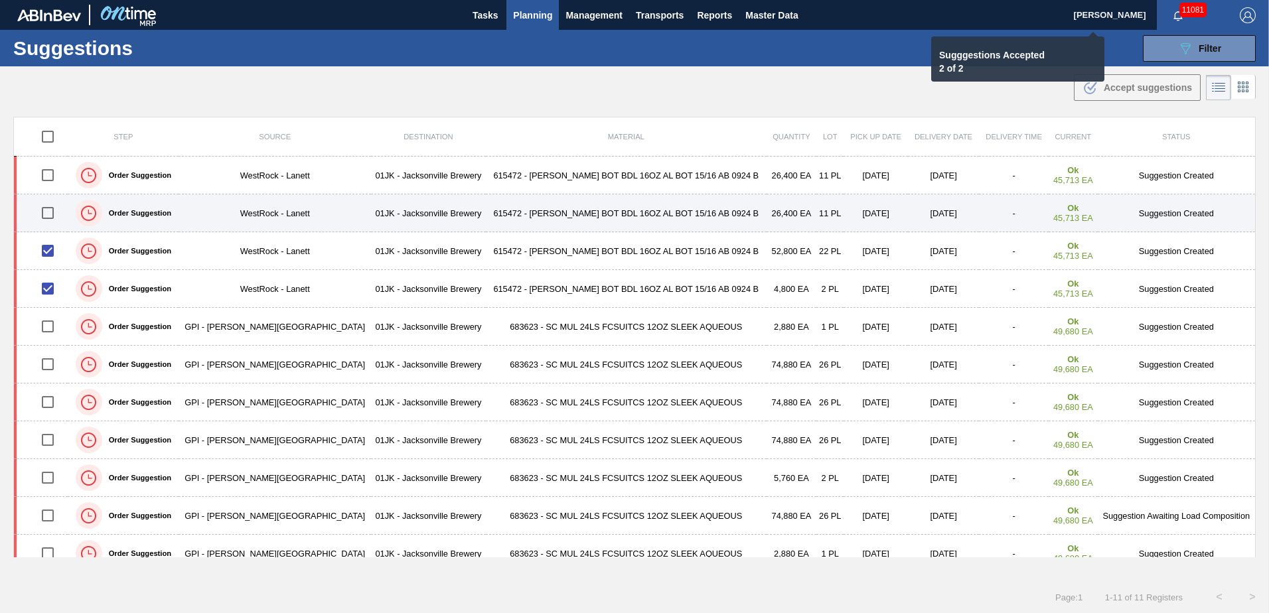
checkbox input "false"
